Goal: Information Seeking & Learning: Learn about a topic

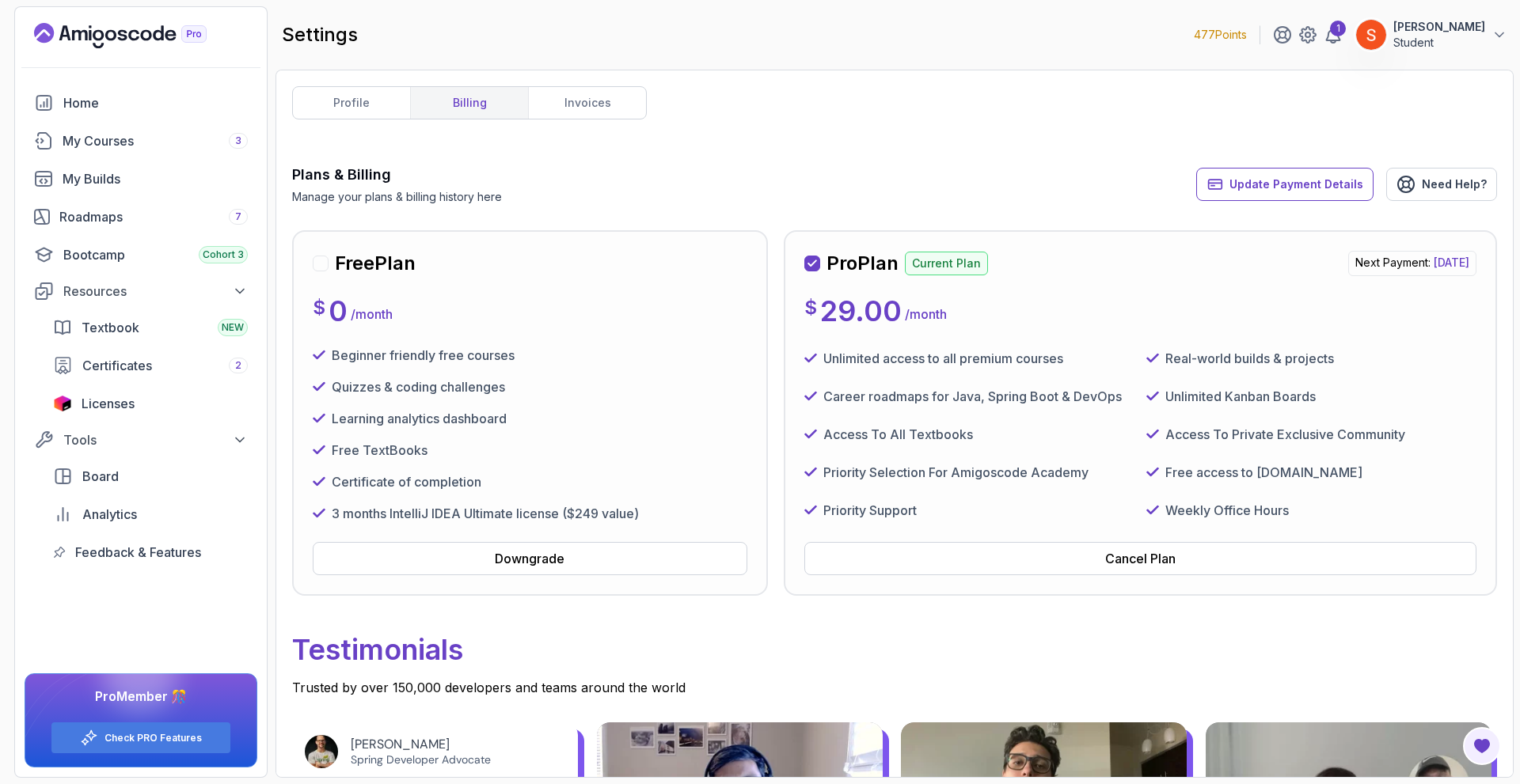
click at [131, 33] on icon "Landing page" at bounding box center [133, 35] width 11 height 11
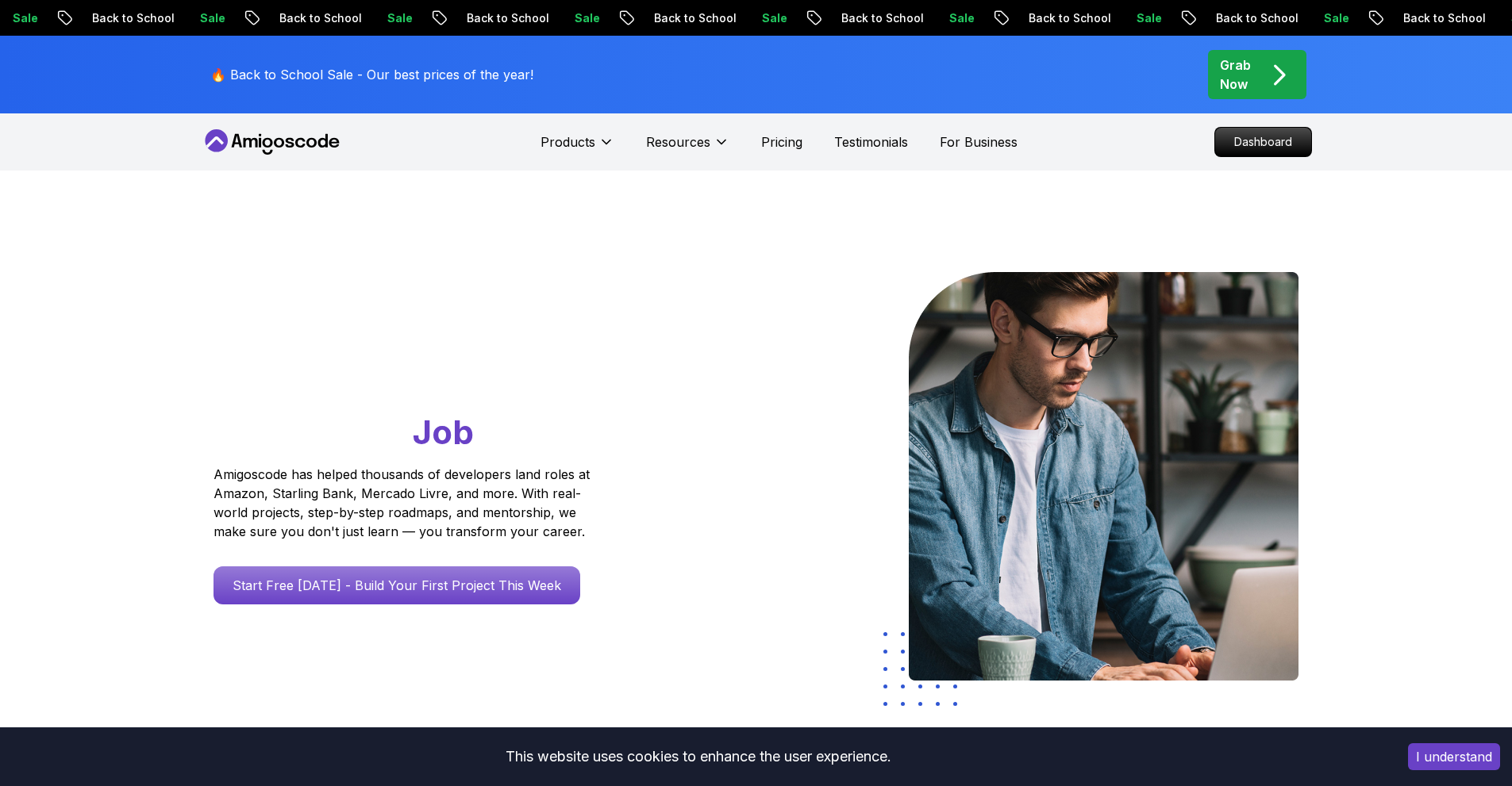
click at [1098, 84] on div "🔥 Back to School Sale - Our best prices of the year! Grab Now" at bounding box center [756, 74] width 1111 height 78
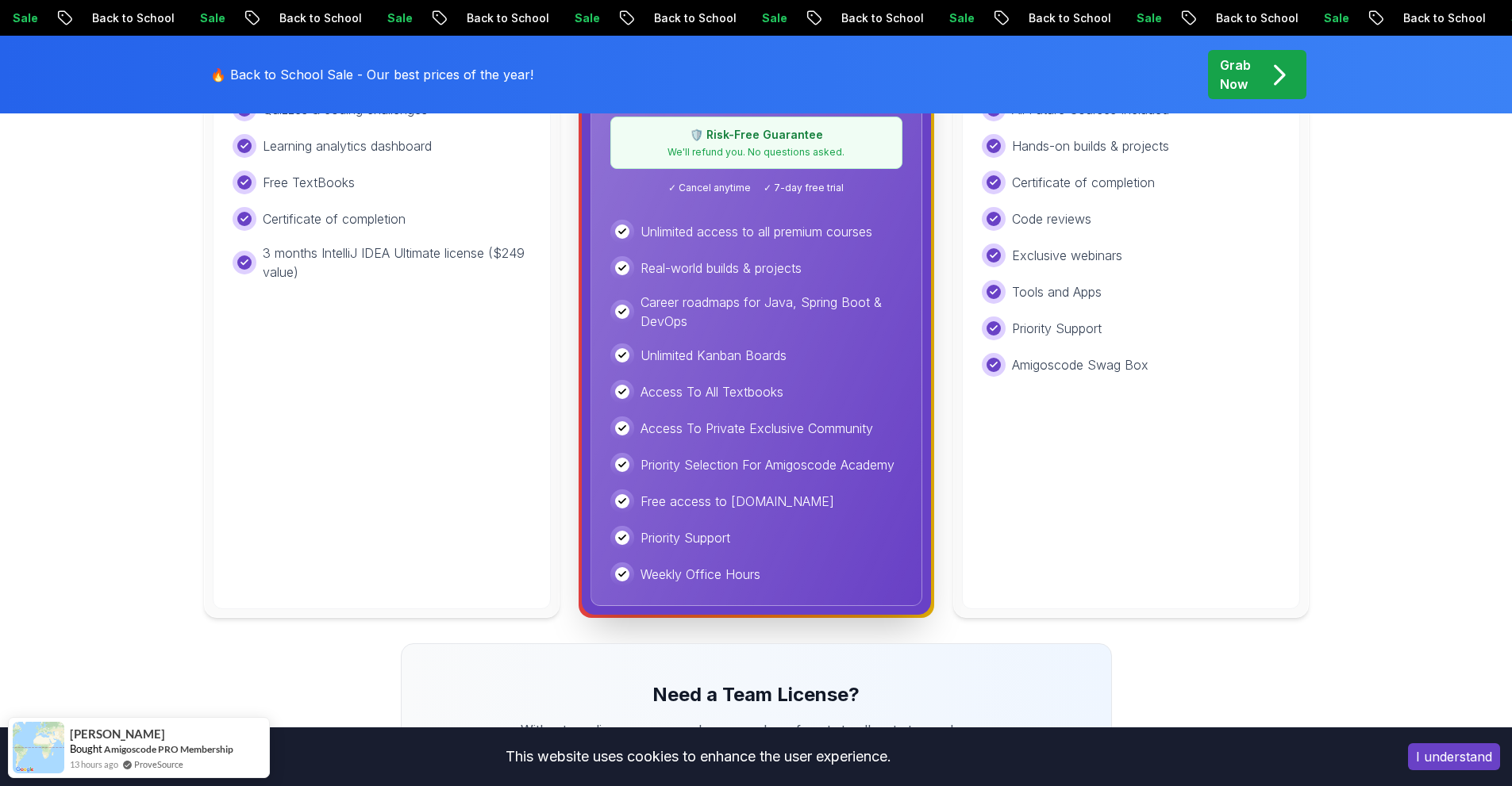
scroll to position [476, 0]
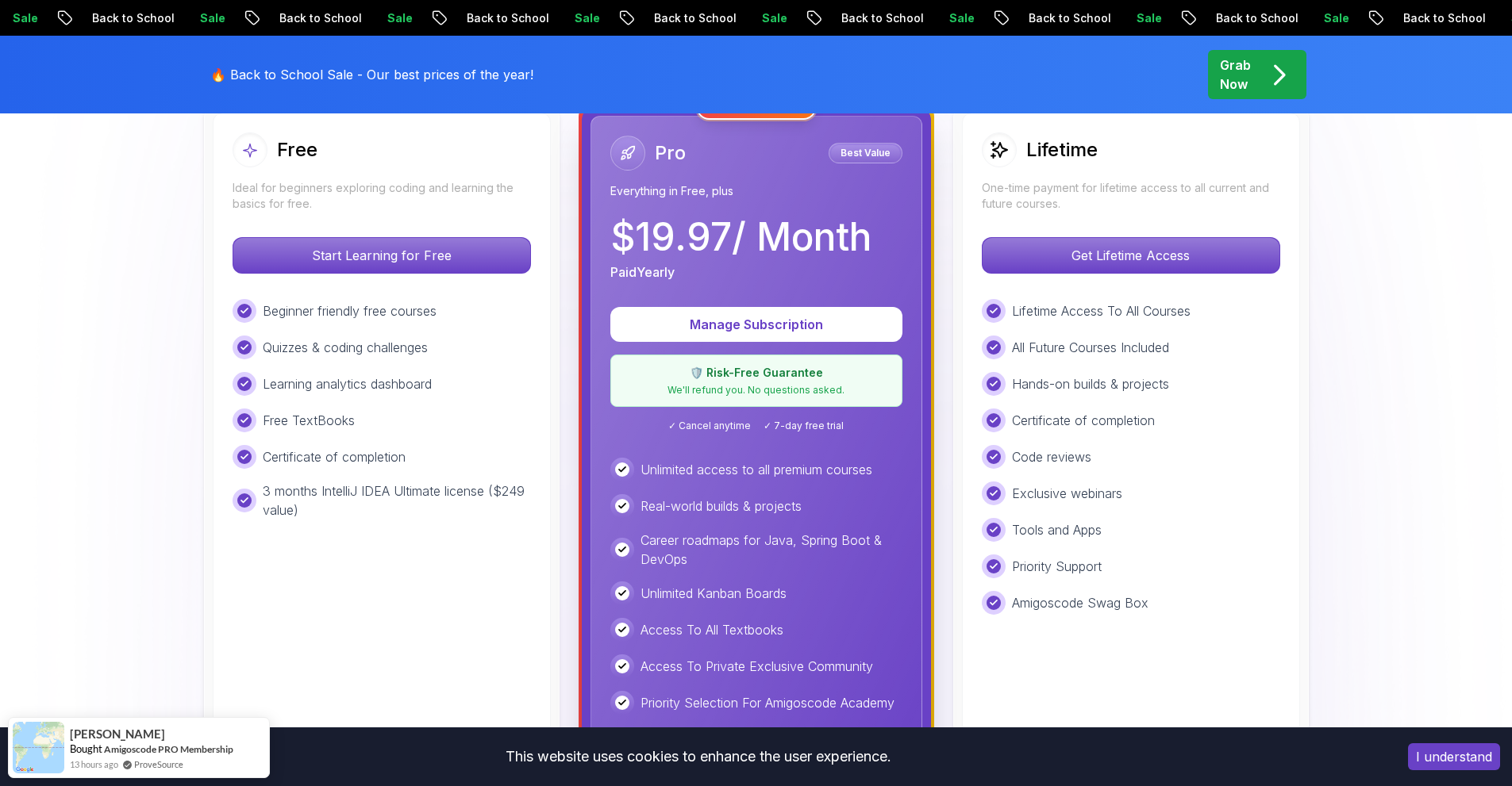
click at [1083, 234] on div "Lifetime One-time payment for lifetime access to all current and future courses…" at bounding box center [1131, 480] width 338 height 735
click at [1080, 248] on p "Get Lifetime Access" at bounding box center [1131, 256] width 282 height 34
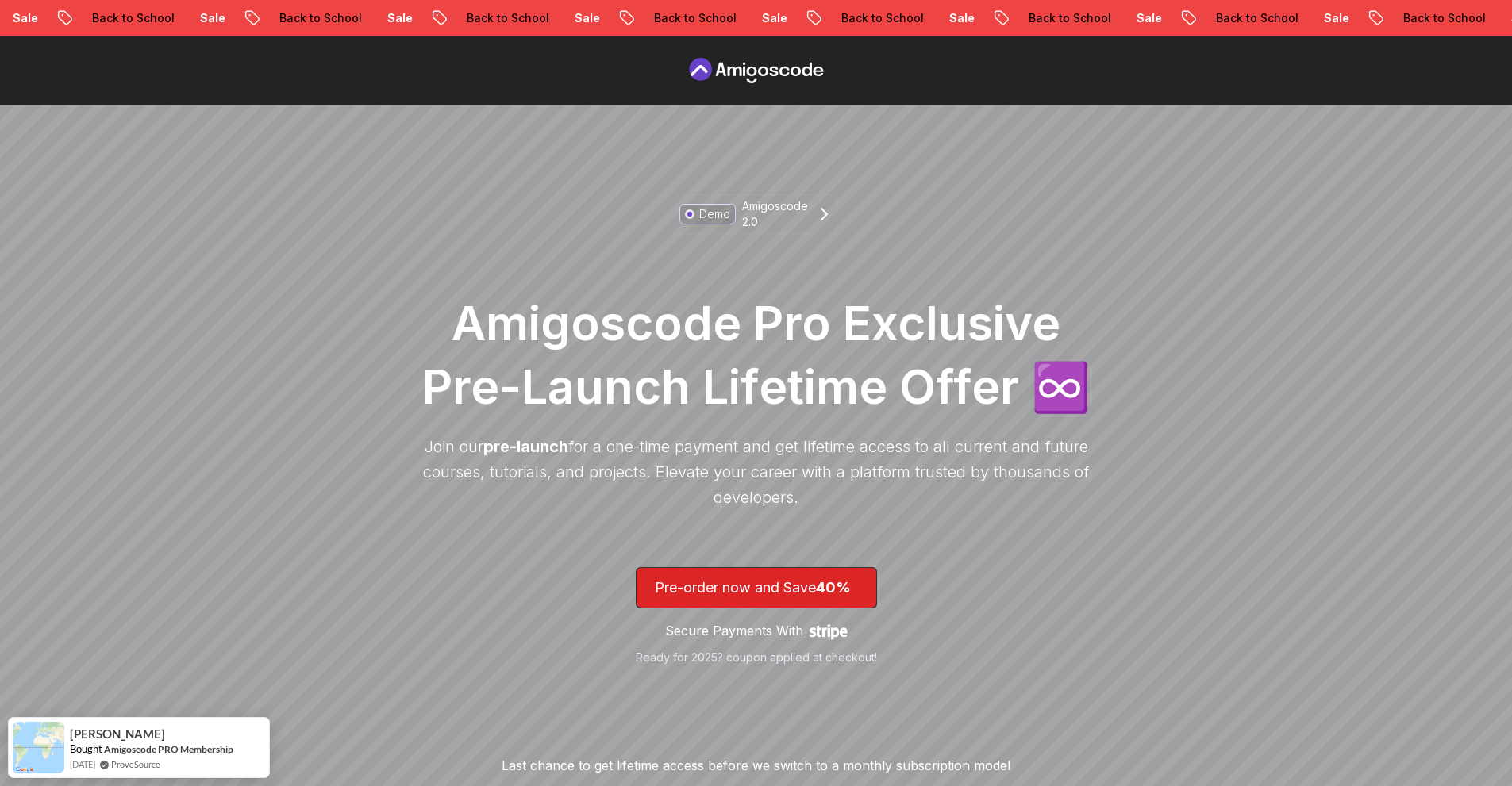
scroll to position [159, 0]
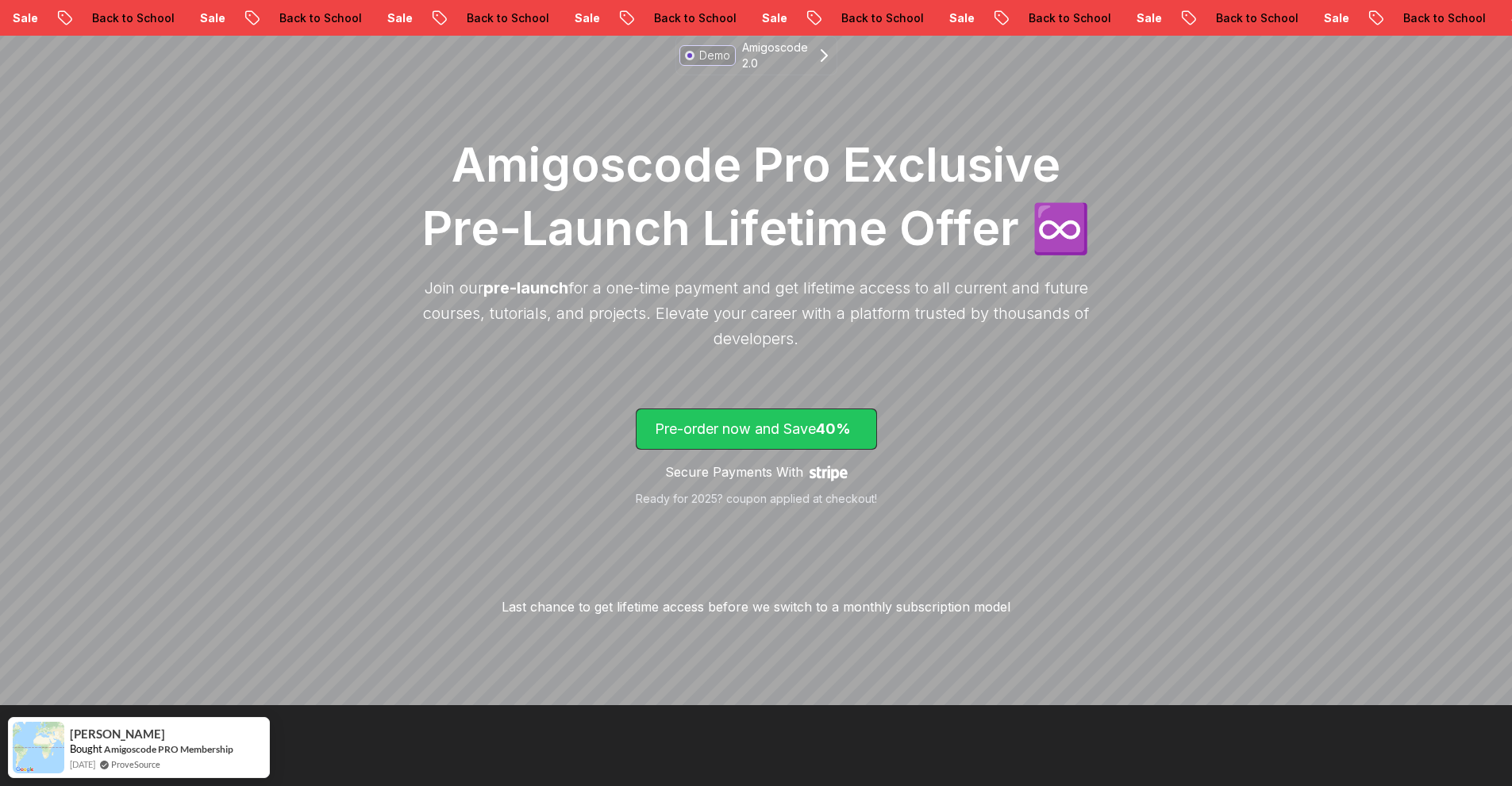
click at [785, 423] on p "Pre-order now and Save 40%" at bounding box center [756, 429] width 203 height 22
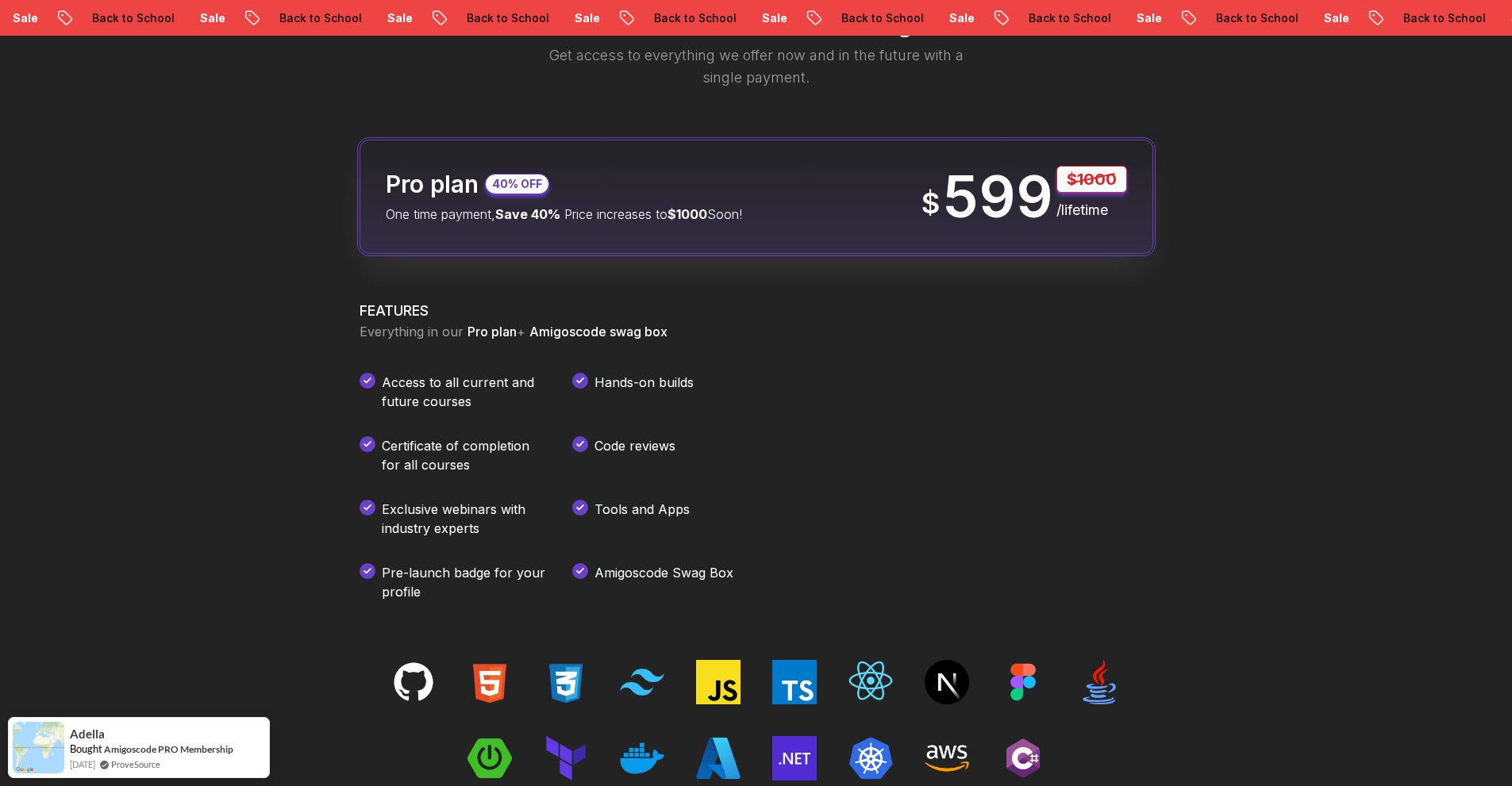
scroll to position [2038, 0]
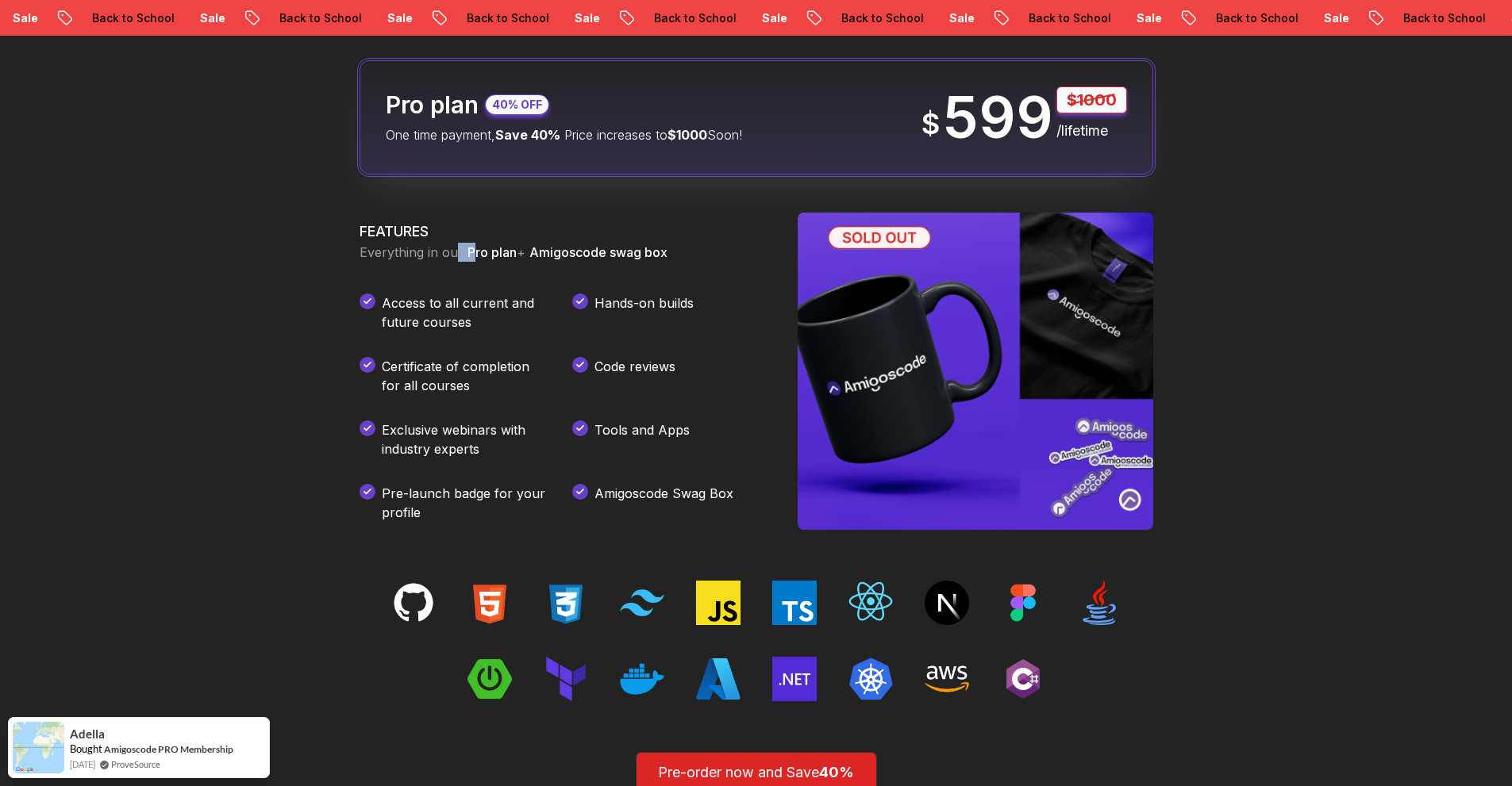
drag, startPoint x: 473, startPoint y: 253, endPoint x: 656, endPoint y: 251, distance: 183.0
click at [656, 251] on p "Everything in our Pro plan + Amigoscode swag box" at bounding box center [559, 252] width 400 height 19
click at [575, 279] on div "FEATURES Everything in our Pro plan + Amigoscode swag box Access to all current…" at bounding box center [559, 372] width 400 height 302
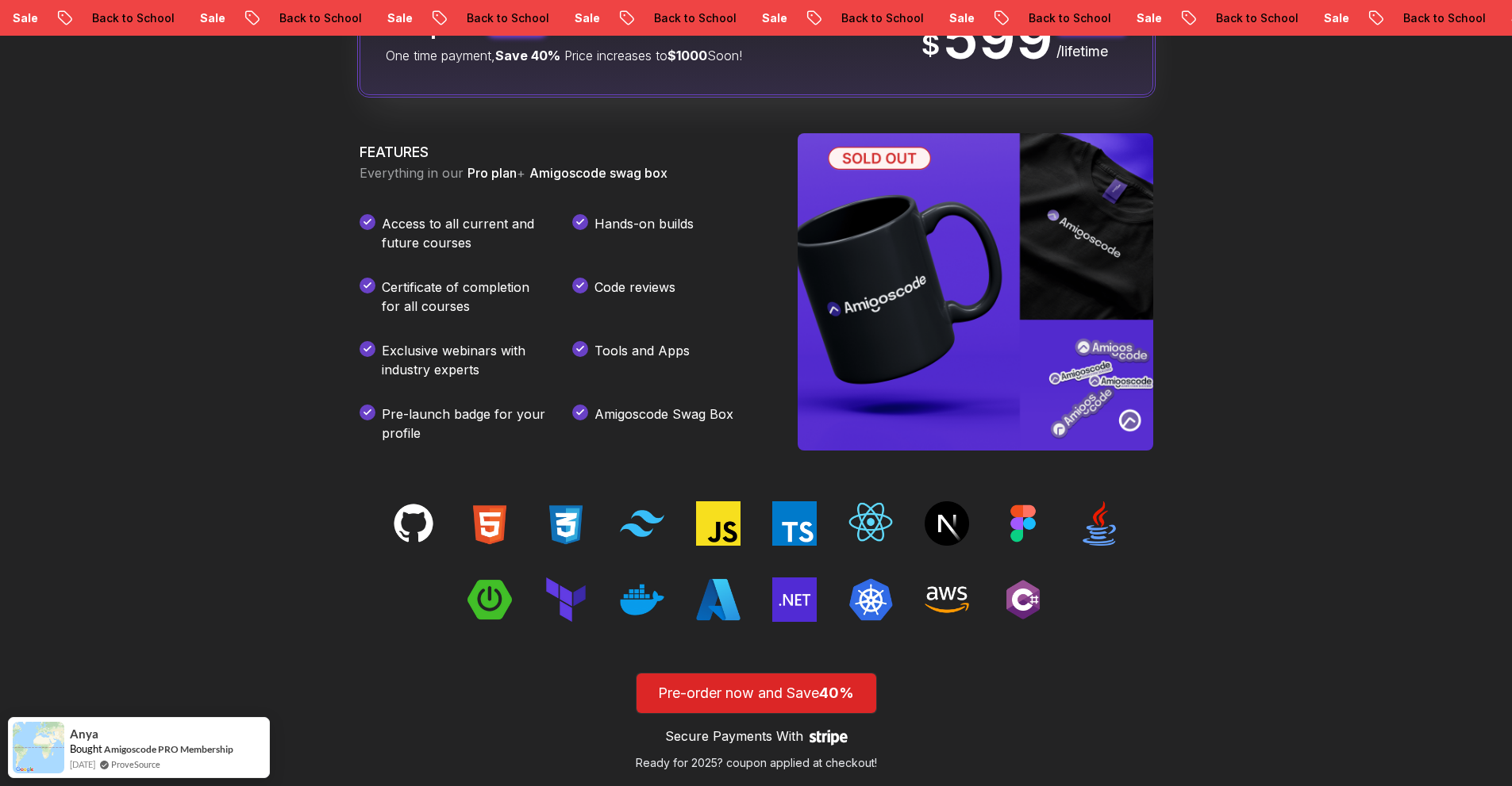
scroll to position [1801, 0]
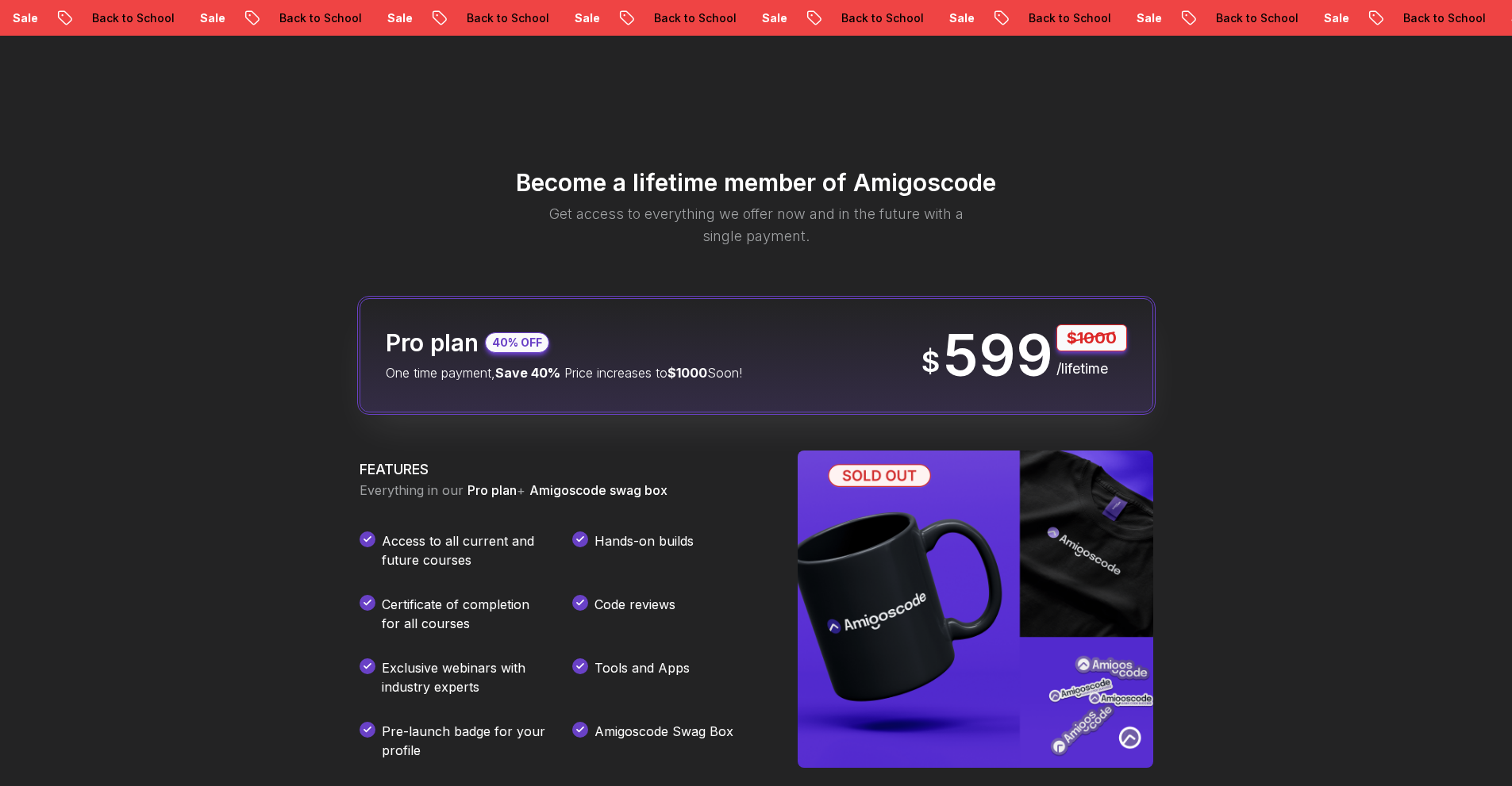
scroll to position [159, 0]
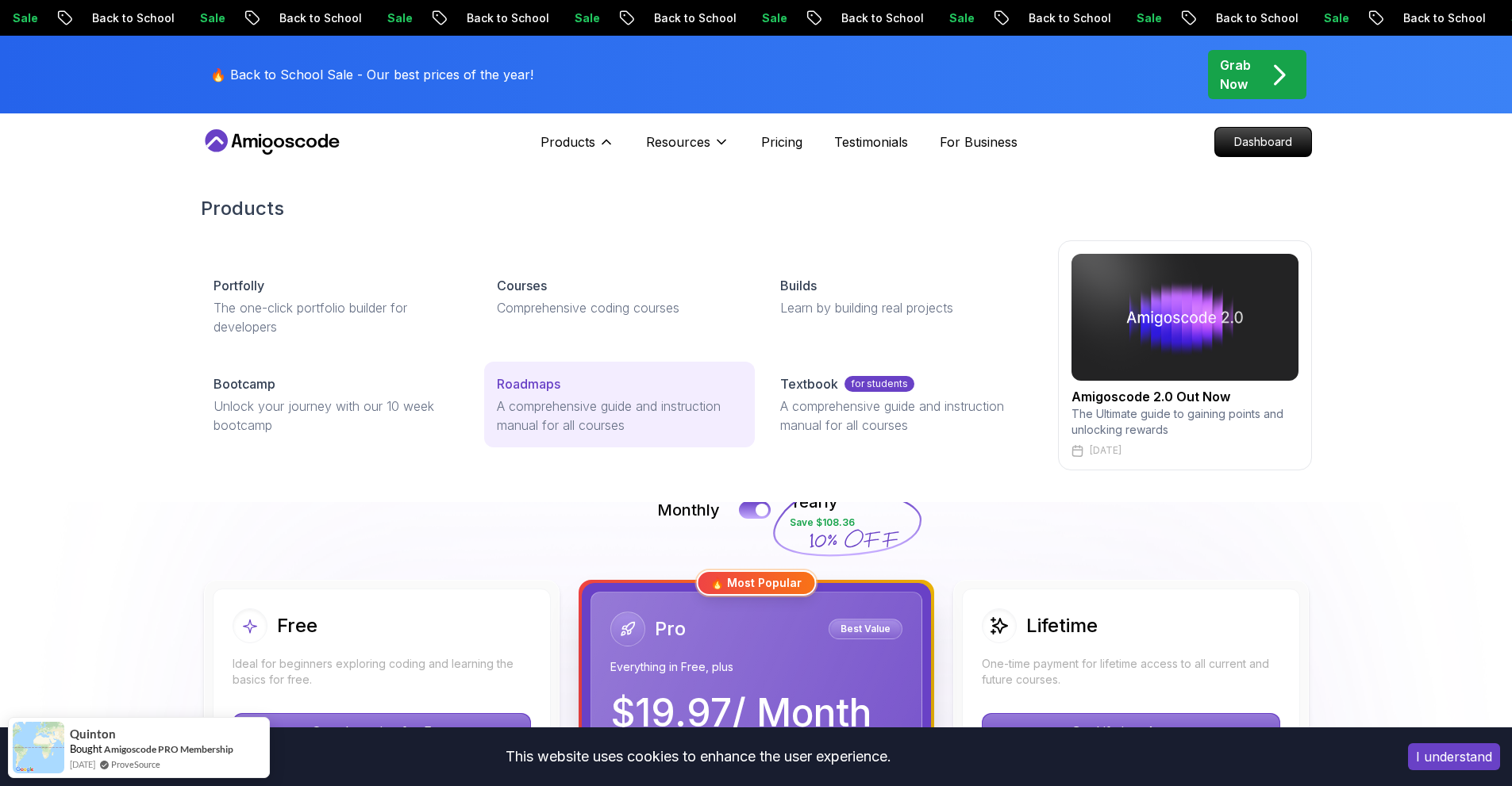
click at [529, 383] on p "Roadmaps" at bounding box center [528, 384] width 63 height 19
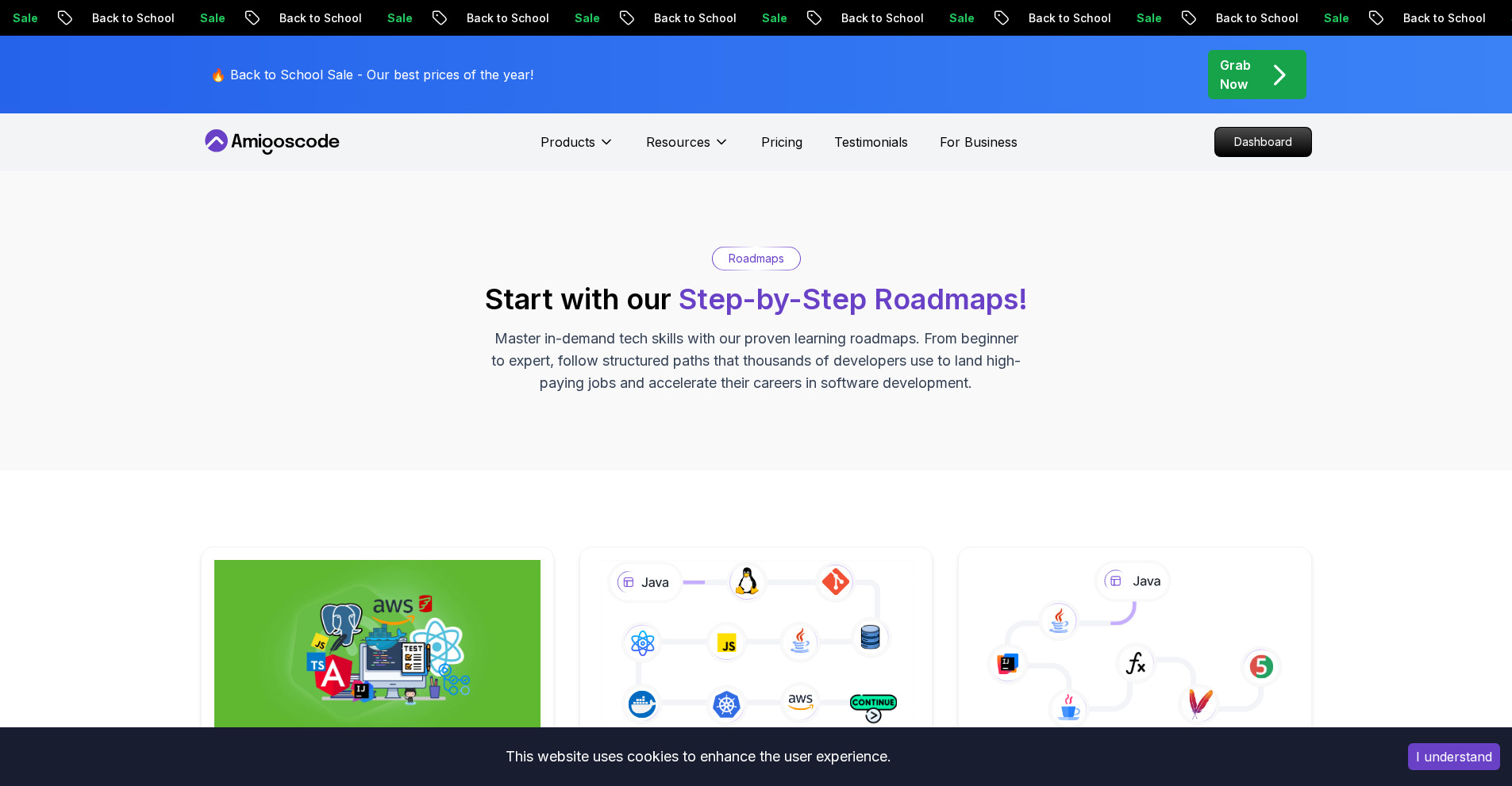
scroll to position [396, 0]
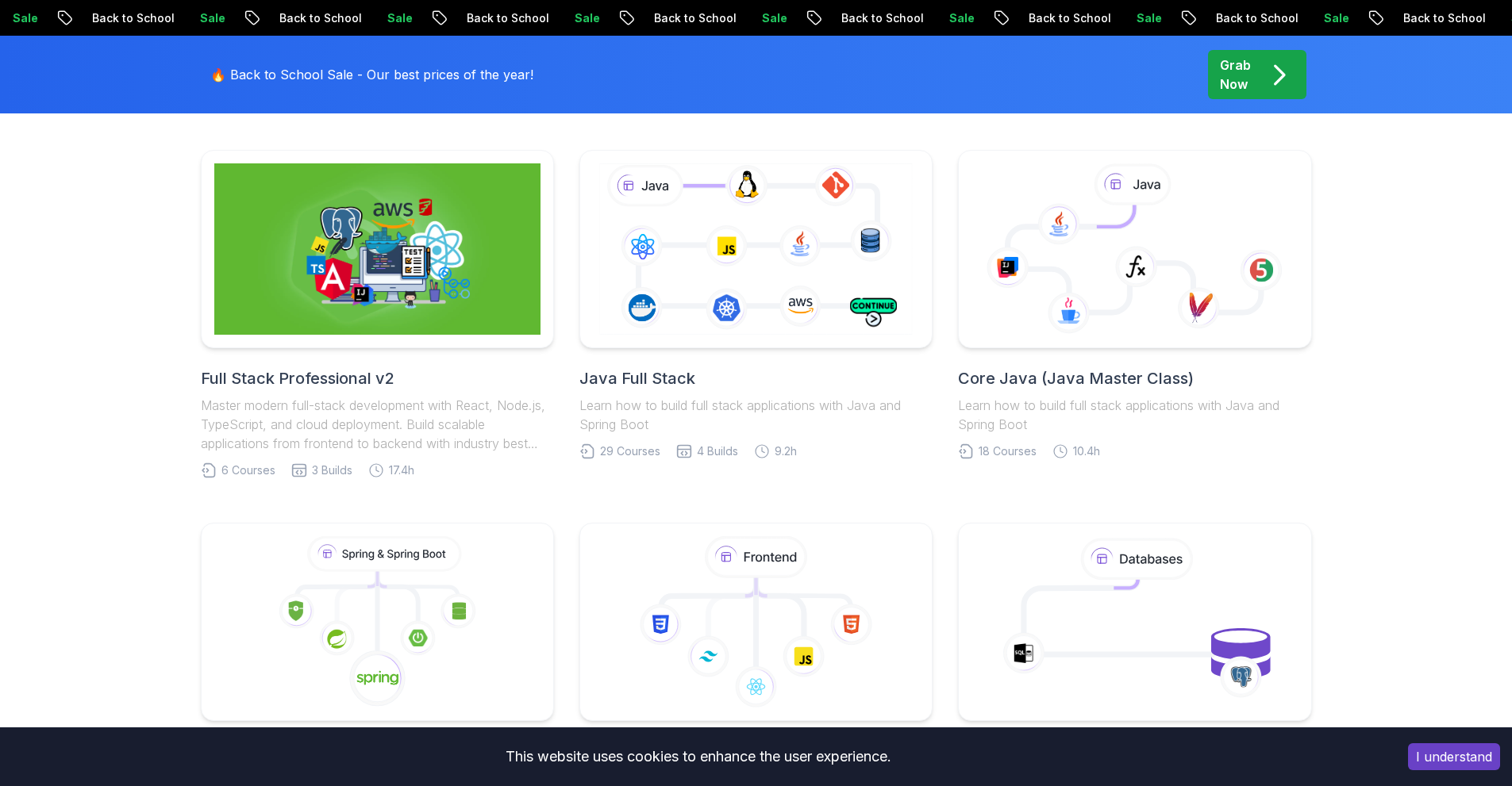
click at [645, 374] on h2 "Java Full Stack" at bounding box center [756, 379] width 354 height 22
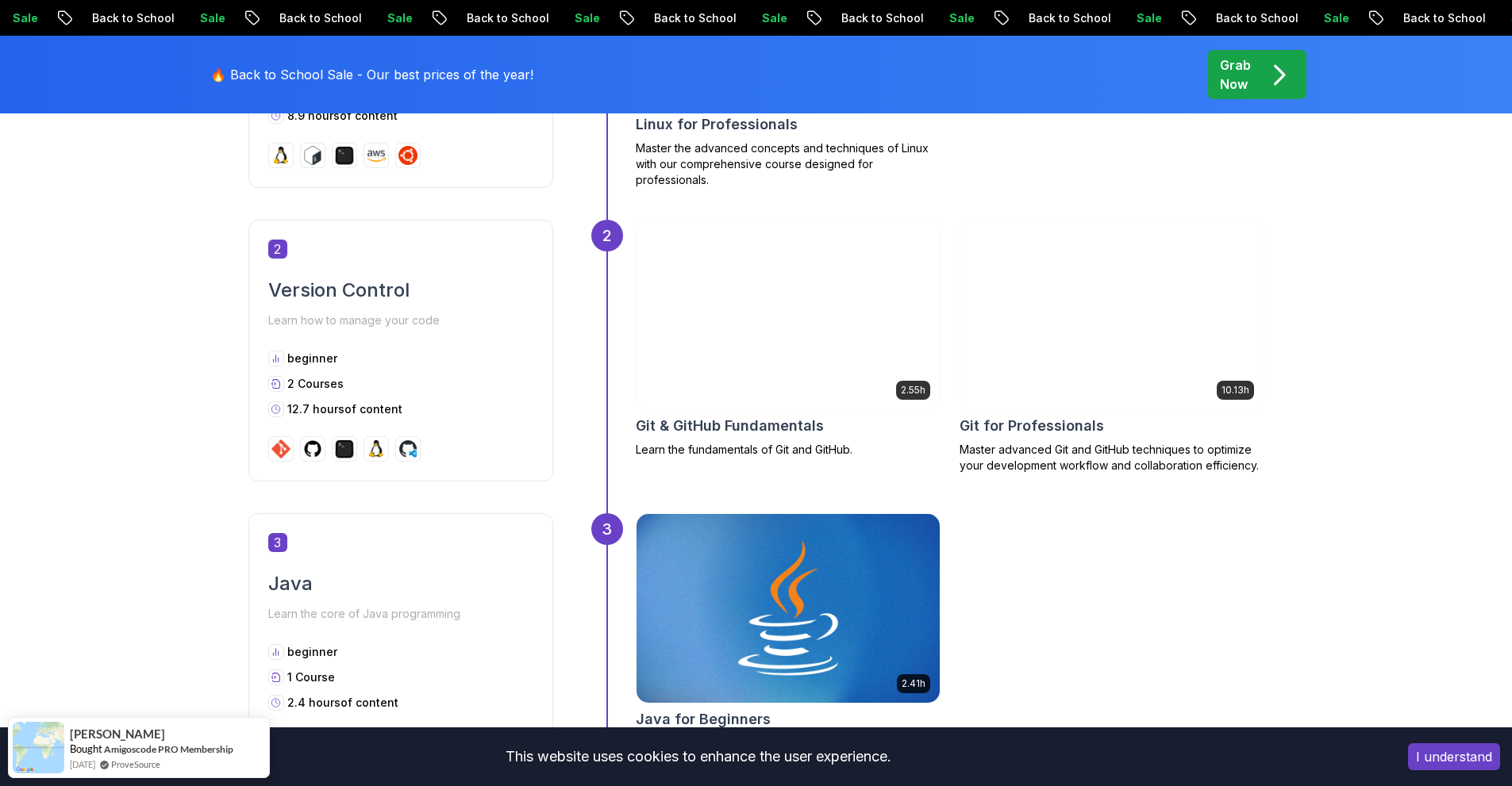
scroll to position [1031, 0]
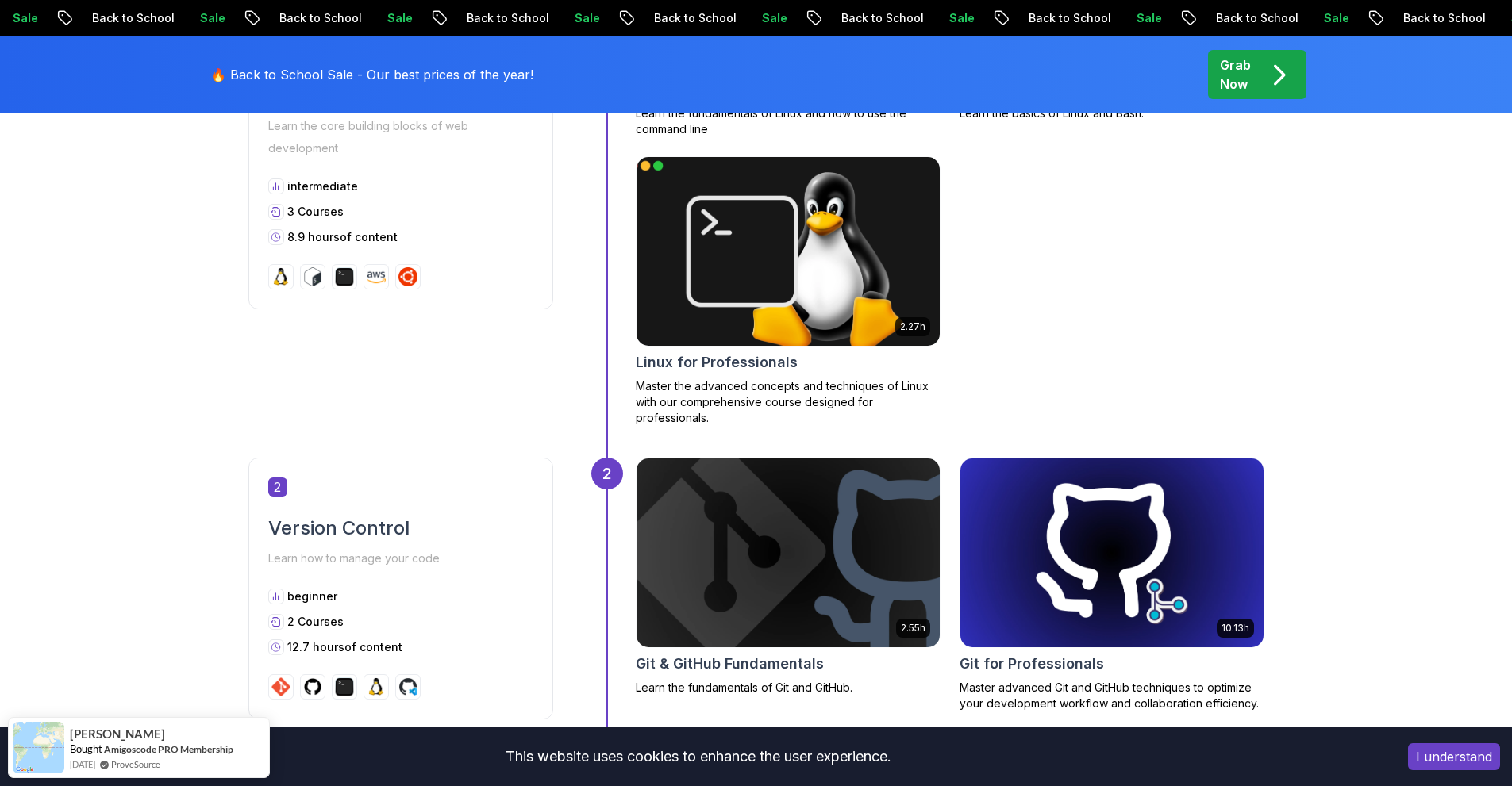
click at [786, 305] on img at bounding box center [787, 251] width 318 height 198
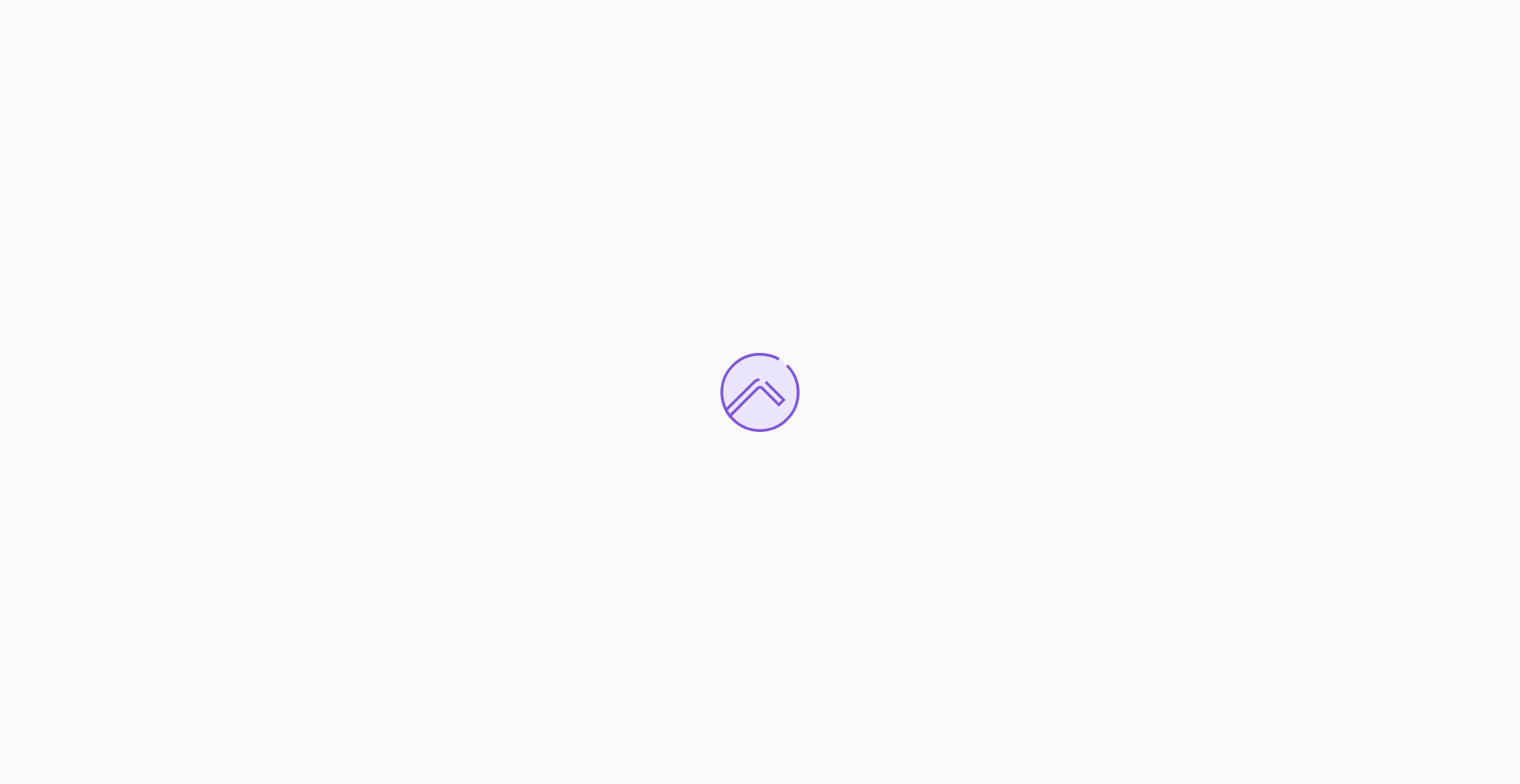
drag, startPoint x: 221, startPoint y: 1, endPoint x: 69, endPoint y: 100, distance: 181.4
click at [69, 100] on div at bounding box center [760, 392] width 1520 height 784
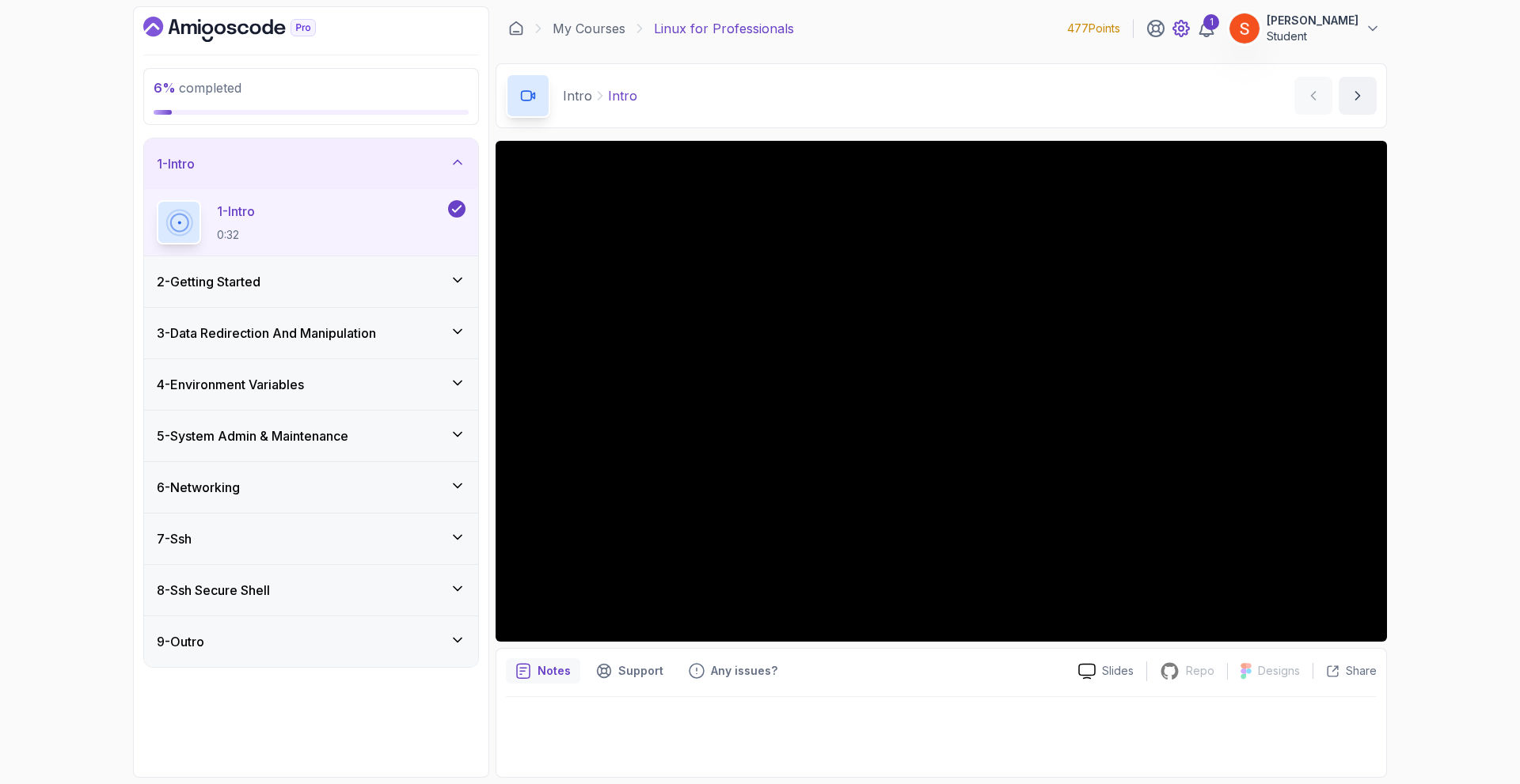
click at [1183, 29] on icon at bounding box center [1182, 29] width 5 height 5
click at [1247, 23] on img at bounding box center [1245, 29] width 32 height 32
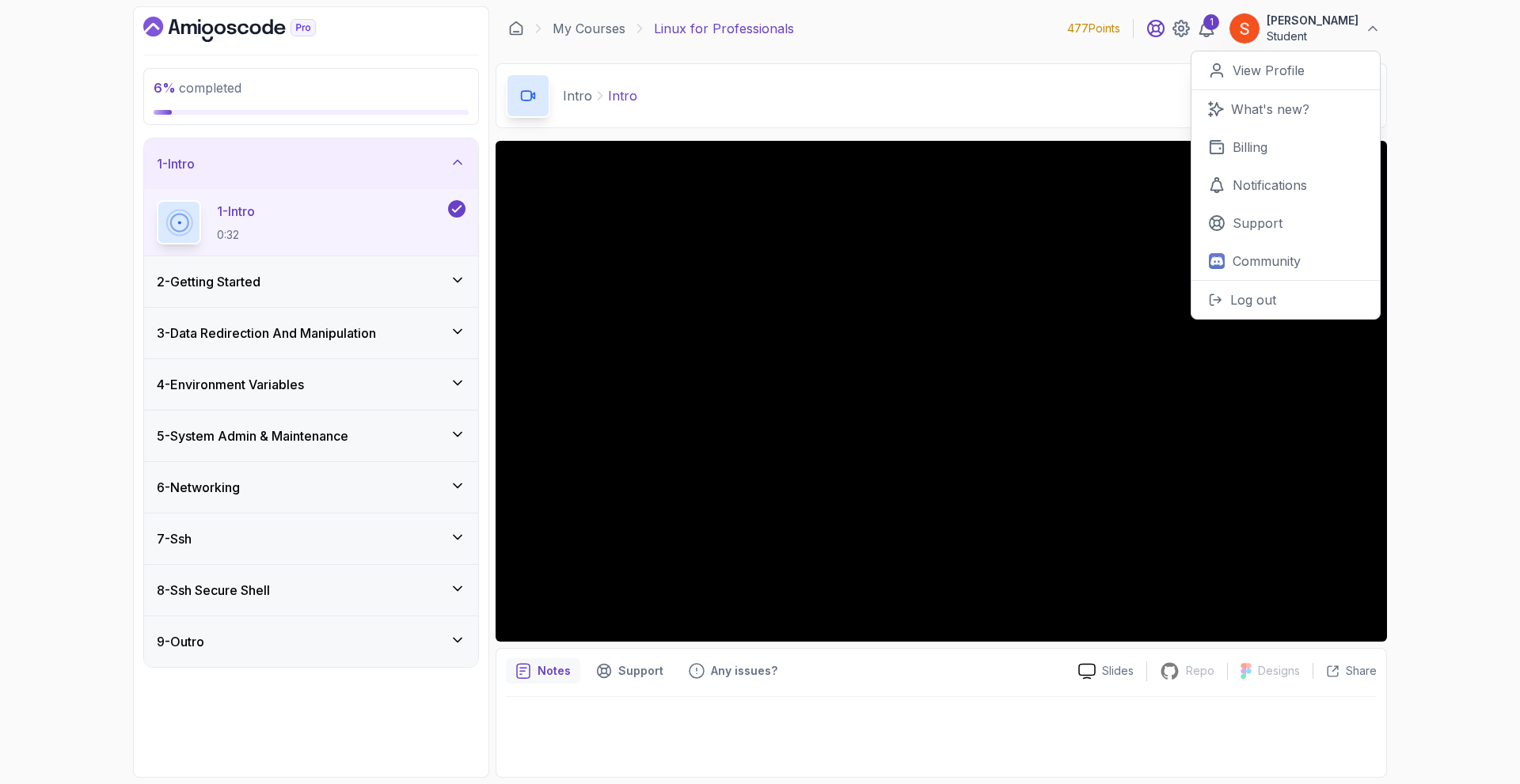
click at [1164, 24] on icon at bounding box center [1156, 28] width 16 height 16
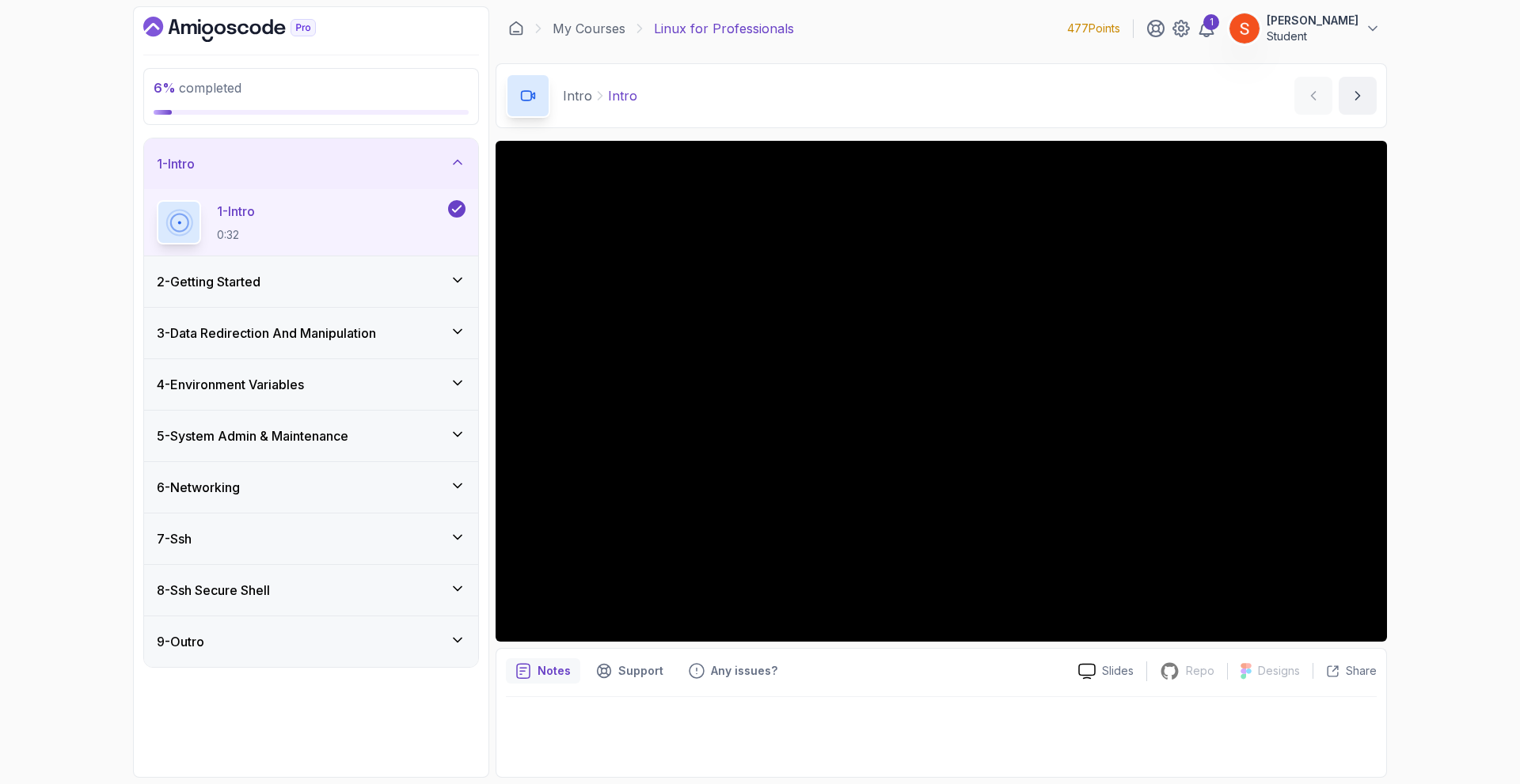
click at [230, 33] on icon "Dashboard" at bounding box center [231, 29] width 9 height 11
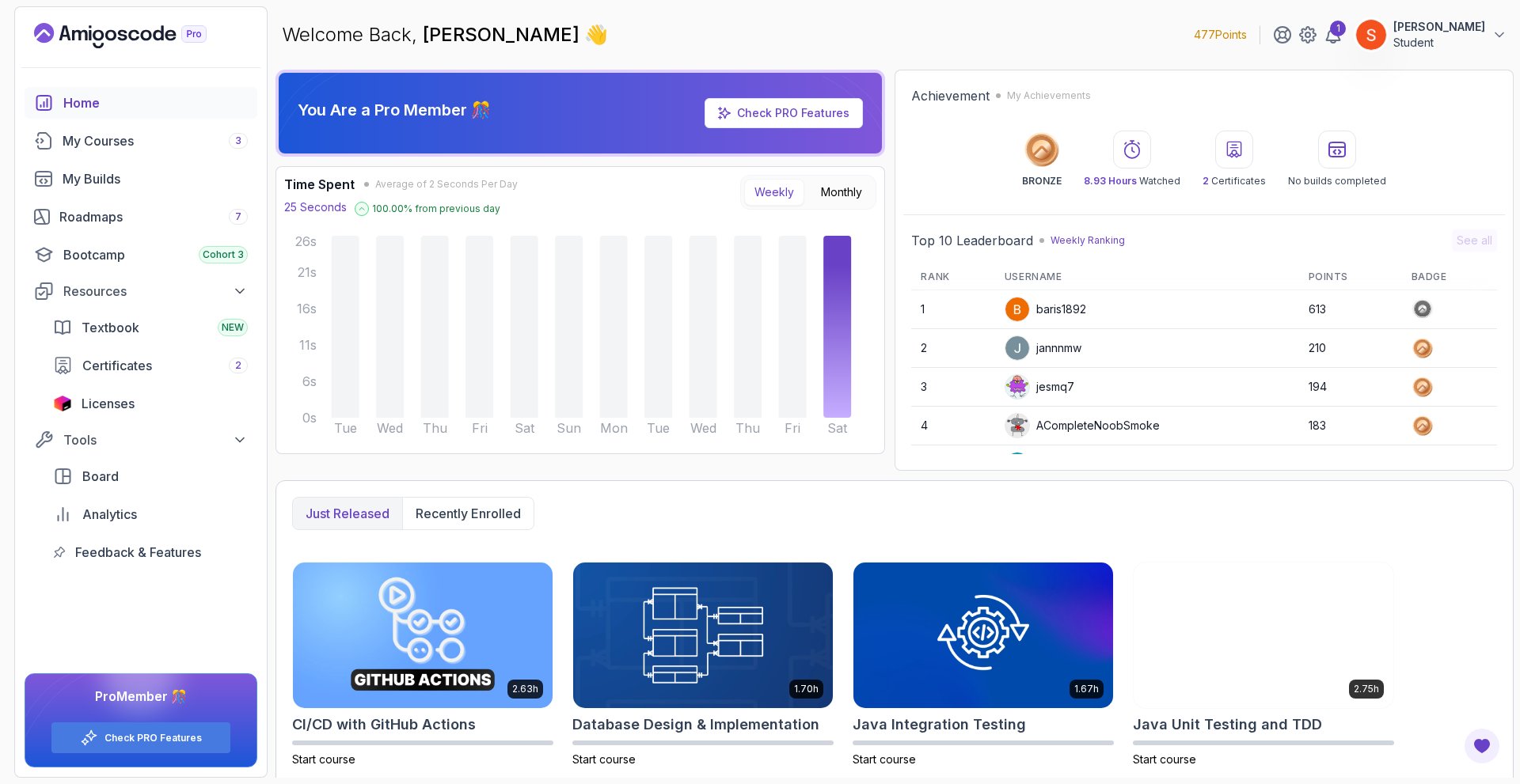
scroll to position [230, 0]
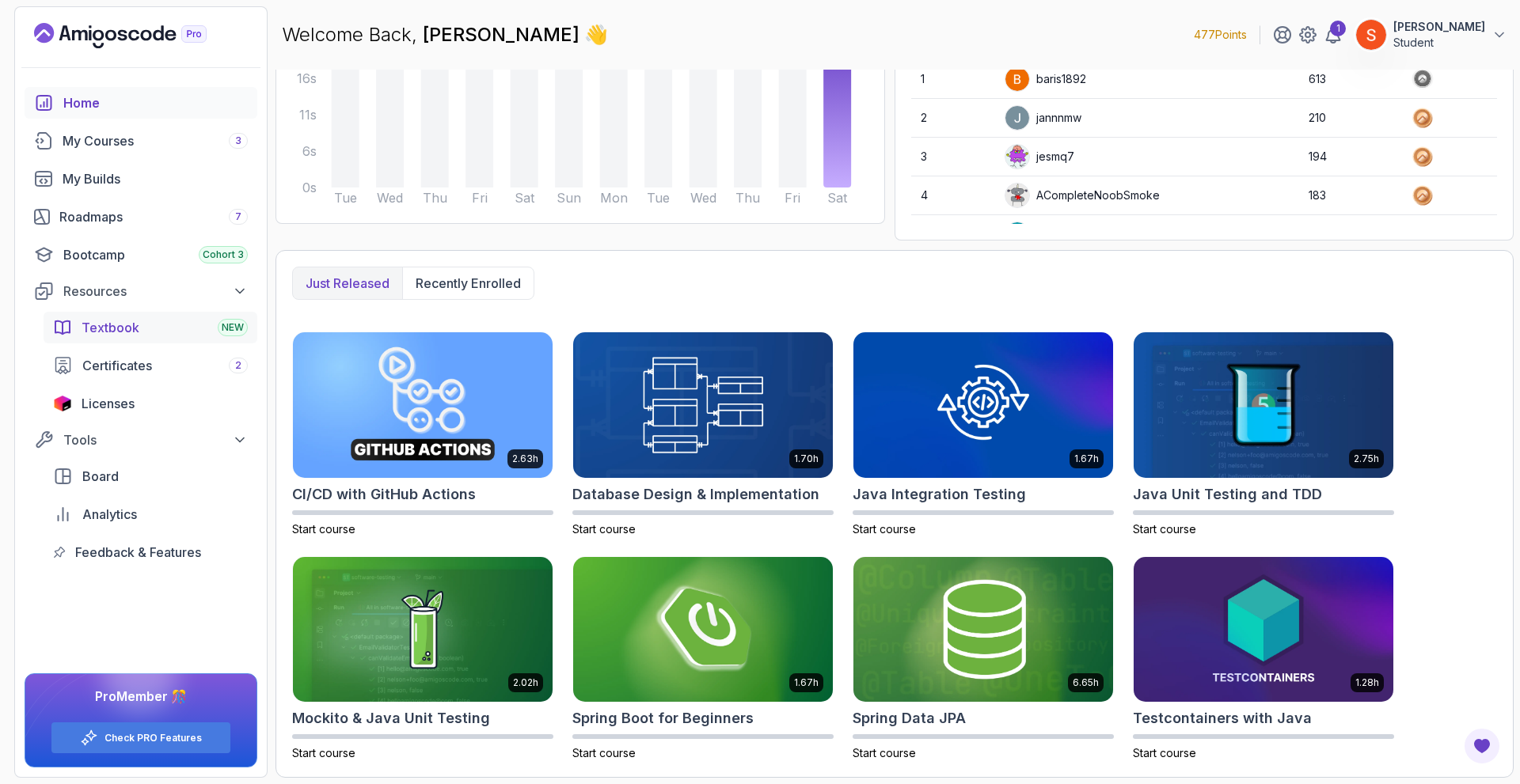
click at [135, 331] on span "Textbook" at bounding box center [110, 327] width 58 height 19
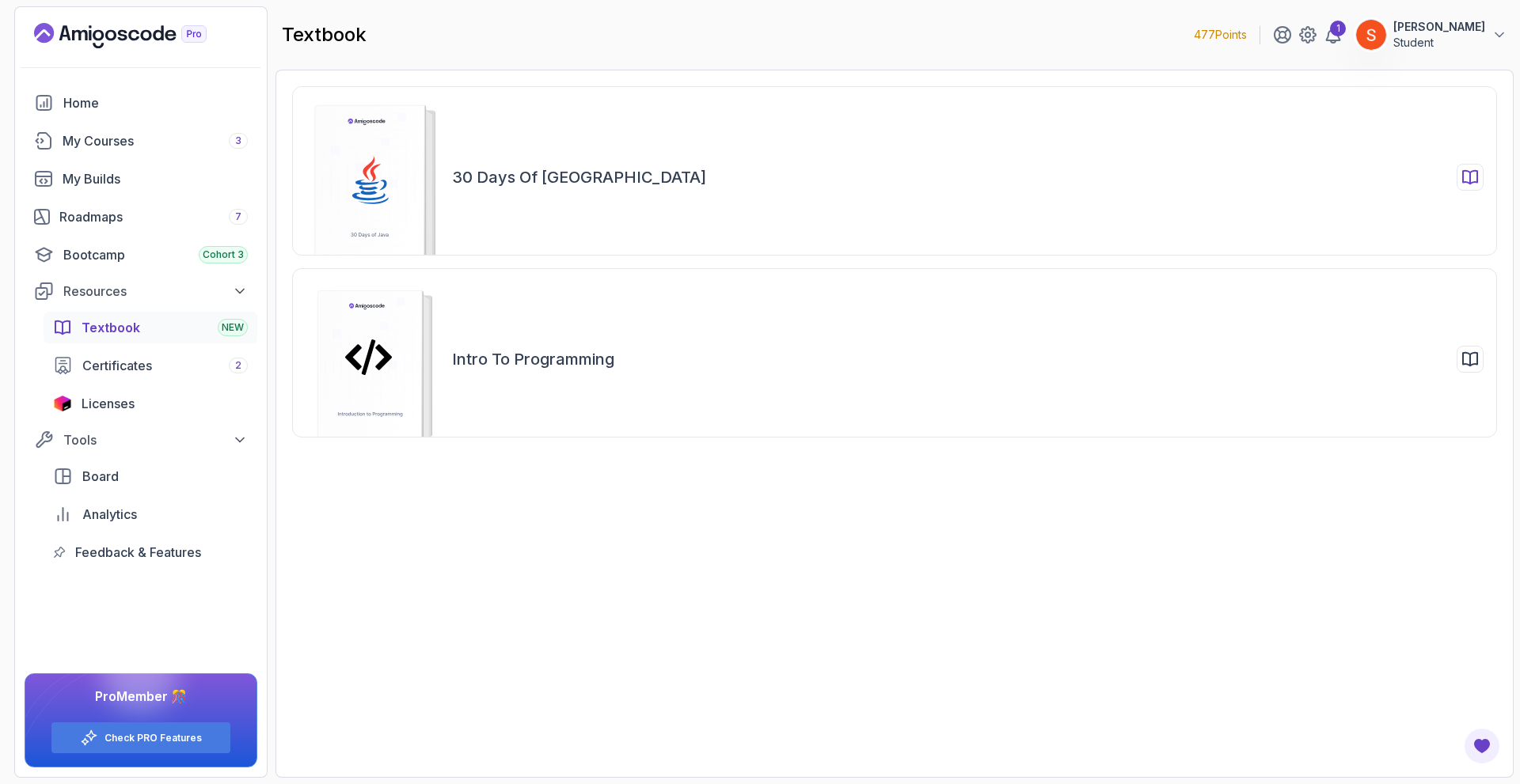
click at [514, 190] on div "30 Days of [GEOGRAPHIC_DATA]" at bounding box center [895, 171] width 1205 height 169
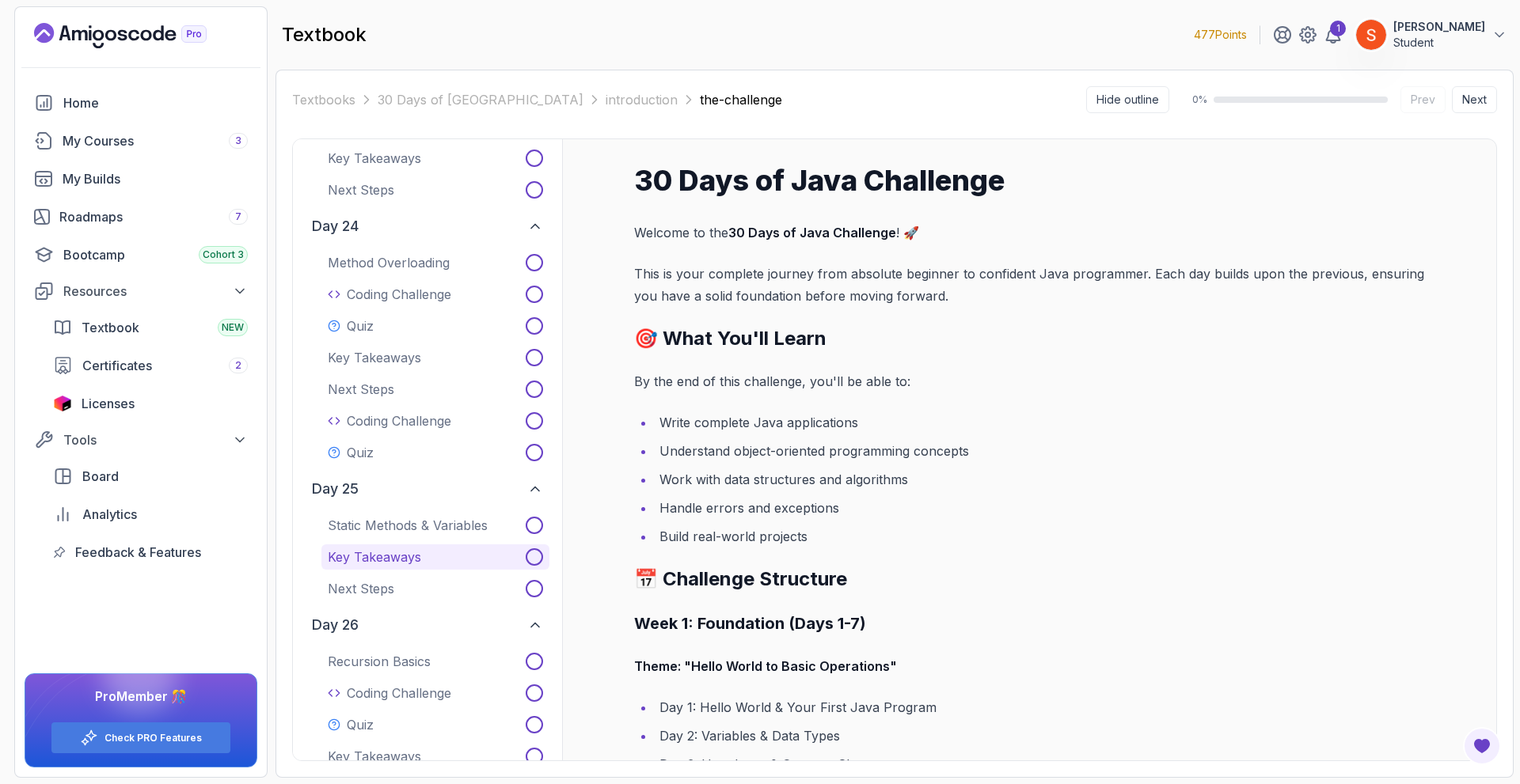
scroll to position [5130, 0]
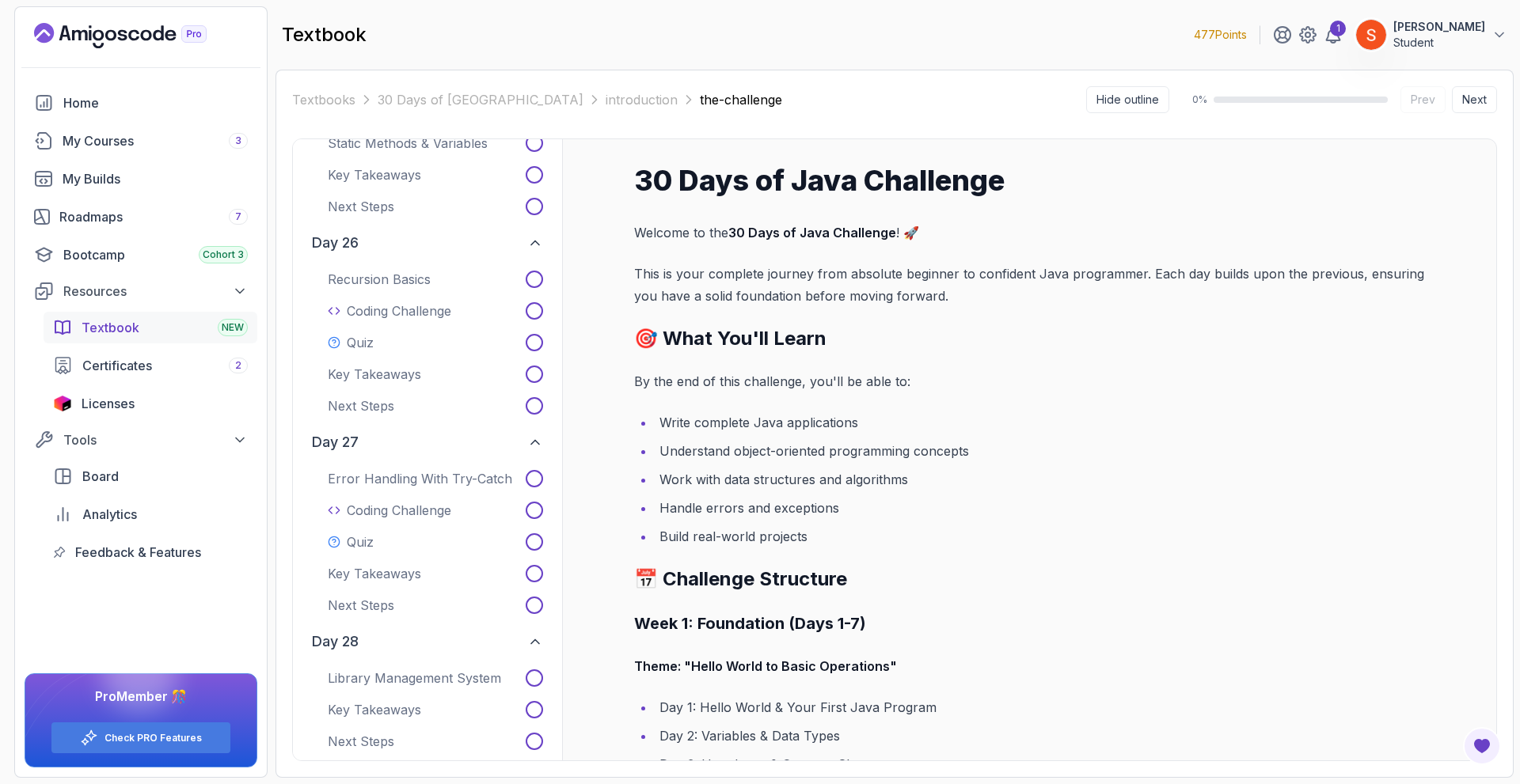
click at [162, 321] on div "Textbook NEW" at bounding box center [165, 327] width 167 height 19
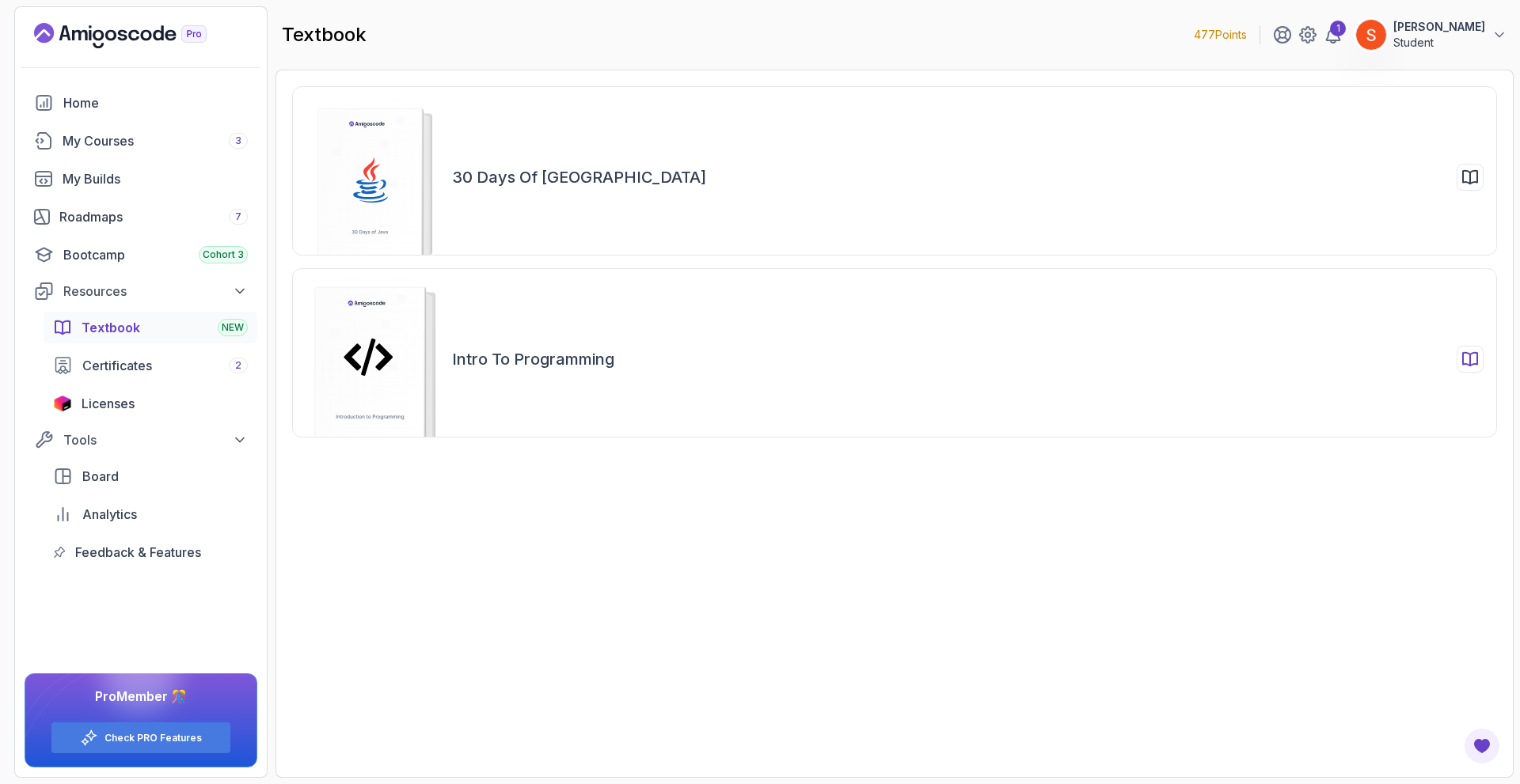
click at [613, 384] on div "Intro to Programming" at bounding box center [895, 352] width 1205 height 169
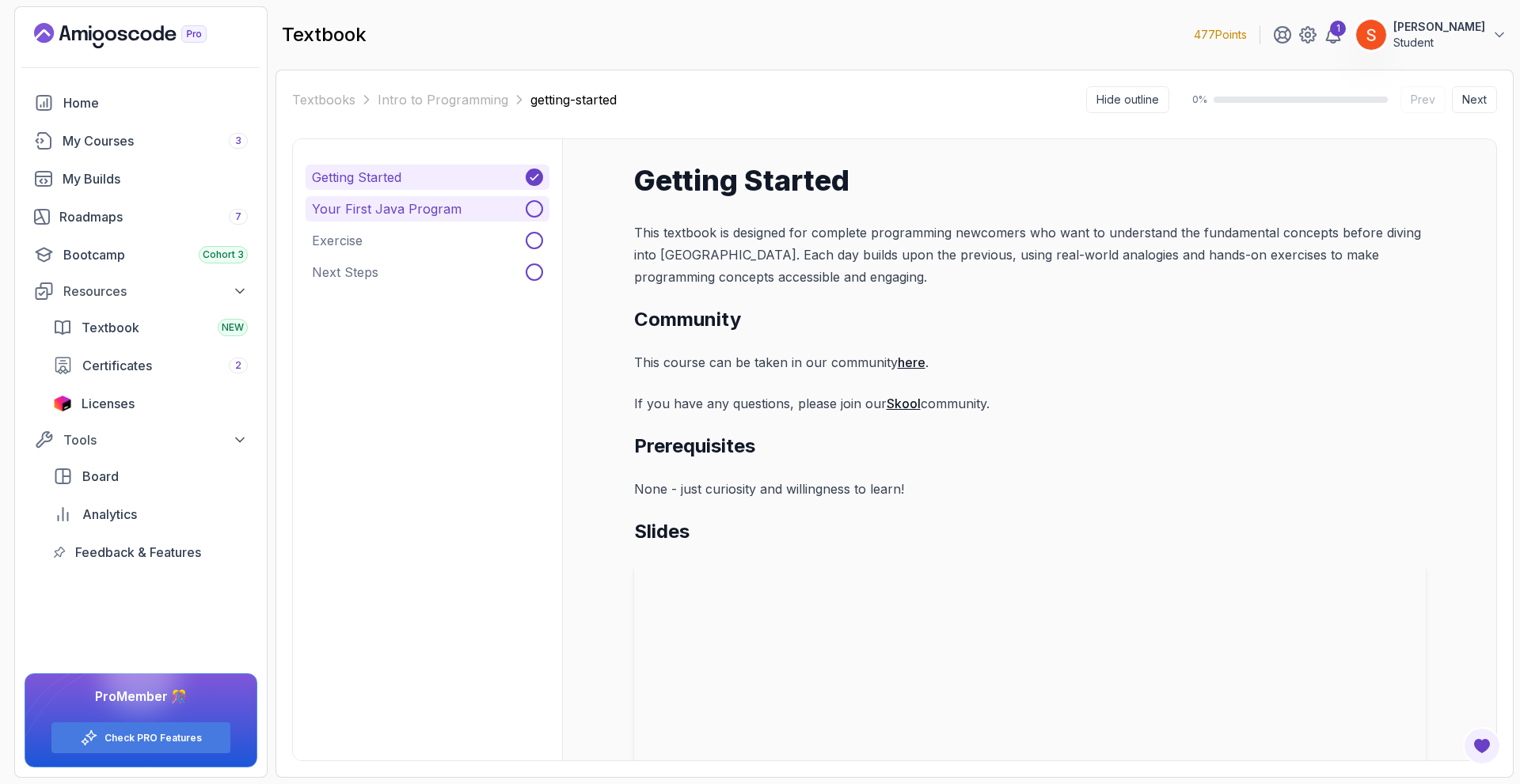
click at [446, 215] on p "Your First Java Program" at bounding box center [387, 209] width 150 height 19
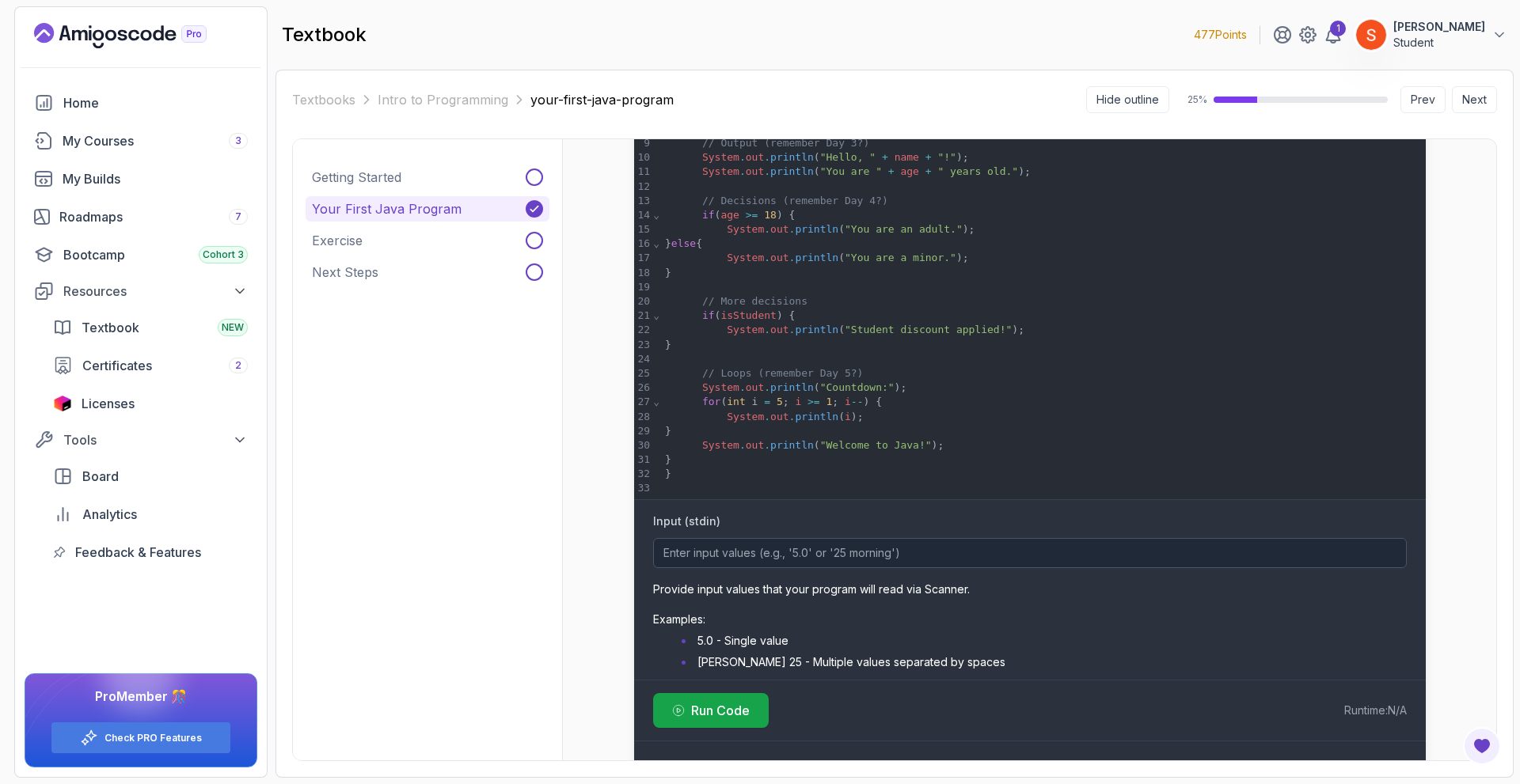
scroll to position [1673, 0]
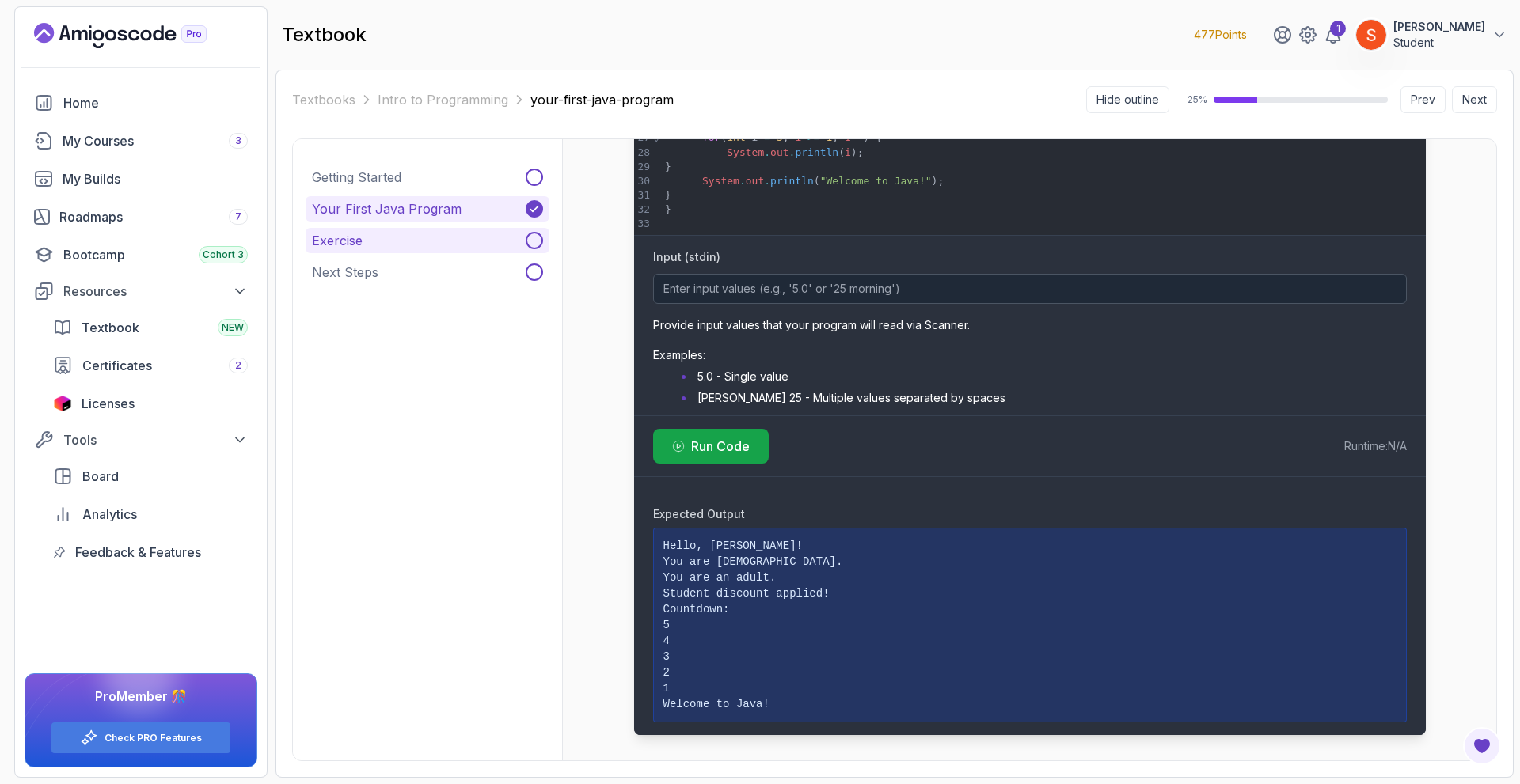
click at [402, 235] on button "Exercise" at bounding box center [428, 241] width 244 height 25
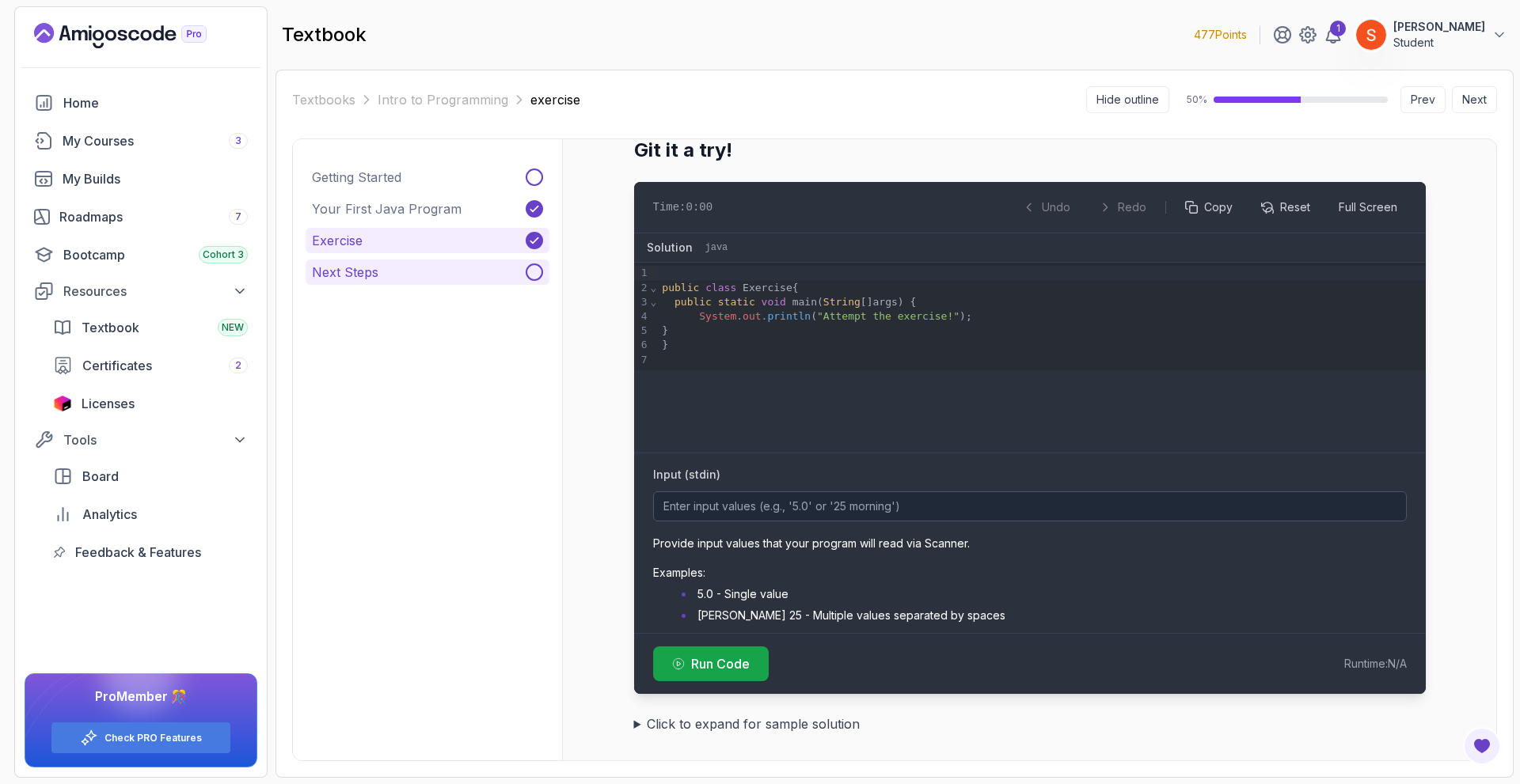
click at [425, 271] on button "Next Steps" at bounding box center [428, 273] width 244 height 25
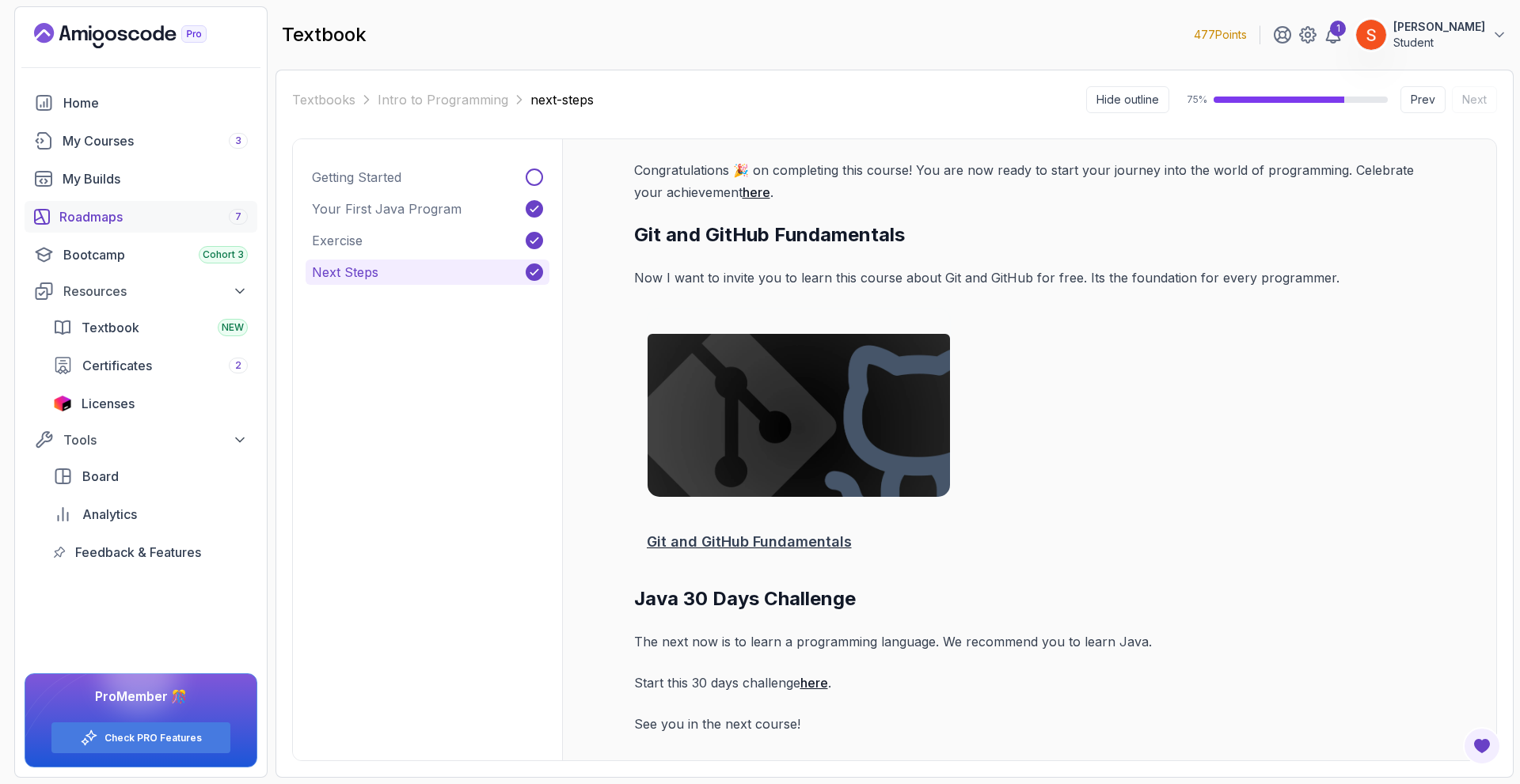
click at [146, 207] on link "Roadmaps 7" at bounding box center [141, 217] width 233 height 32
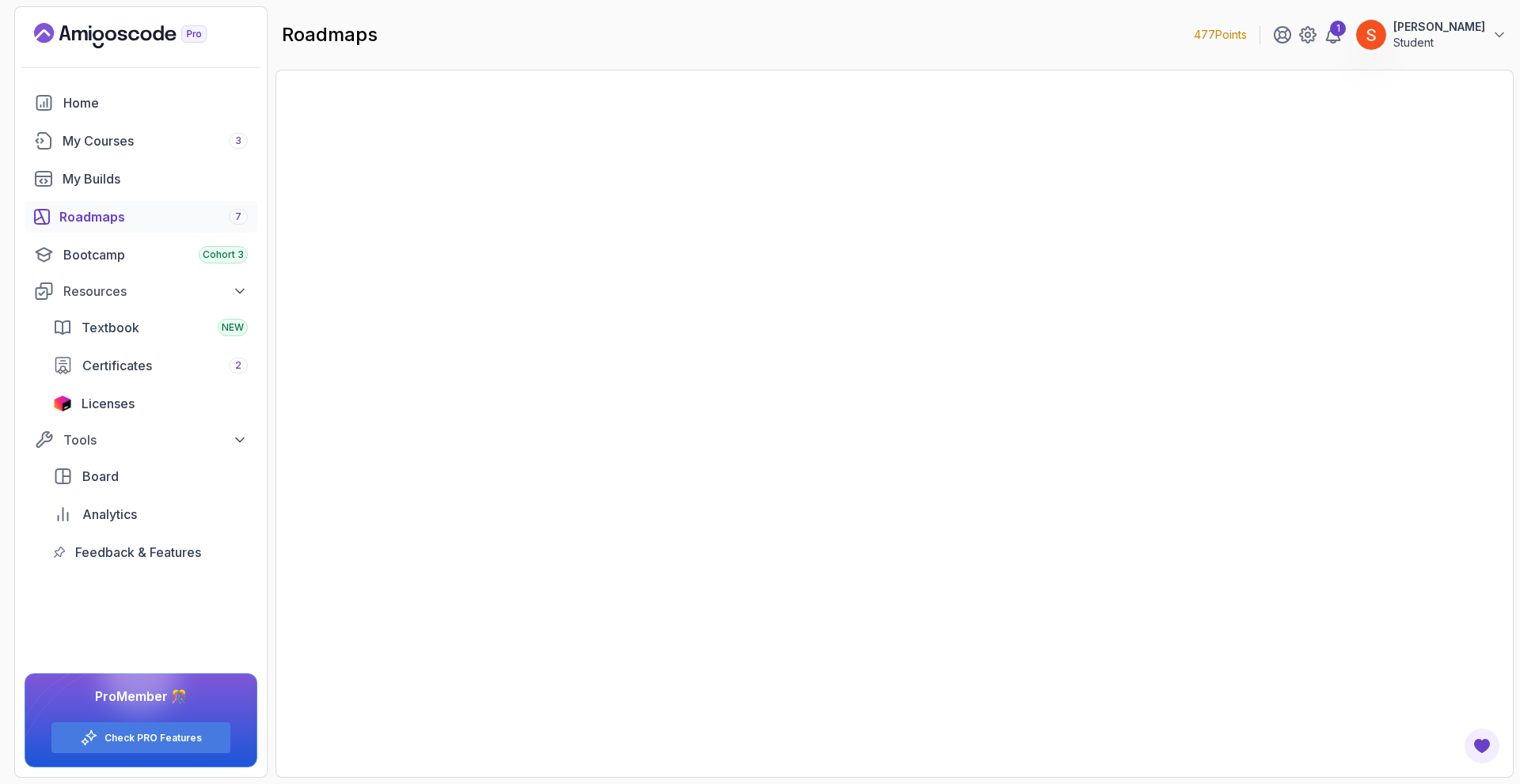
click at [1346, 32] on div "1" at bounding box center [1338, 28] width 16 height 16
